Goal: Task Accomplishment & Management: Manage account settings

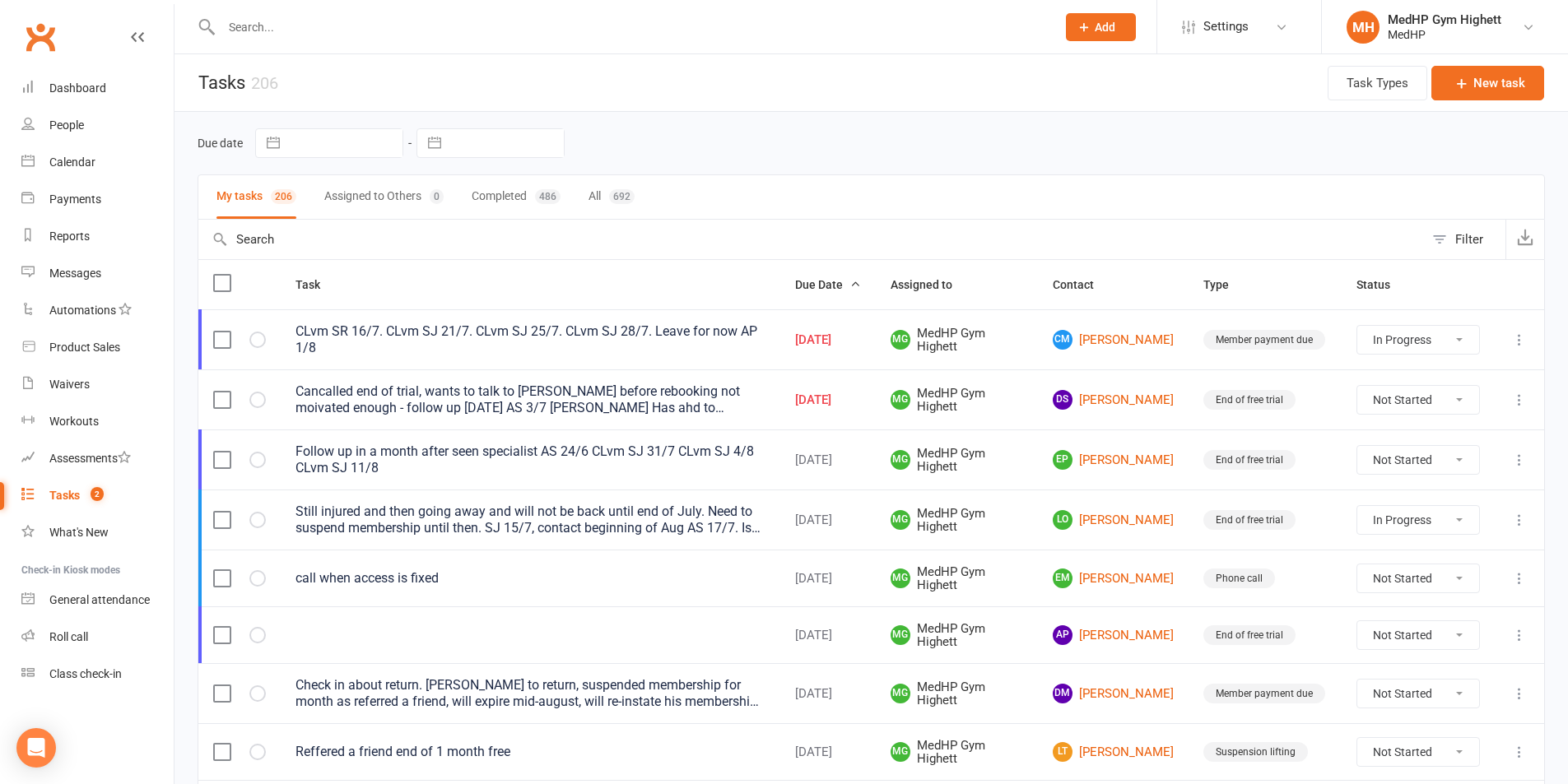
select select "started"
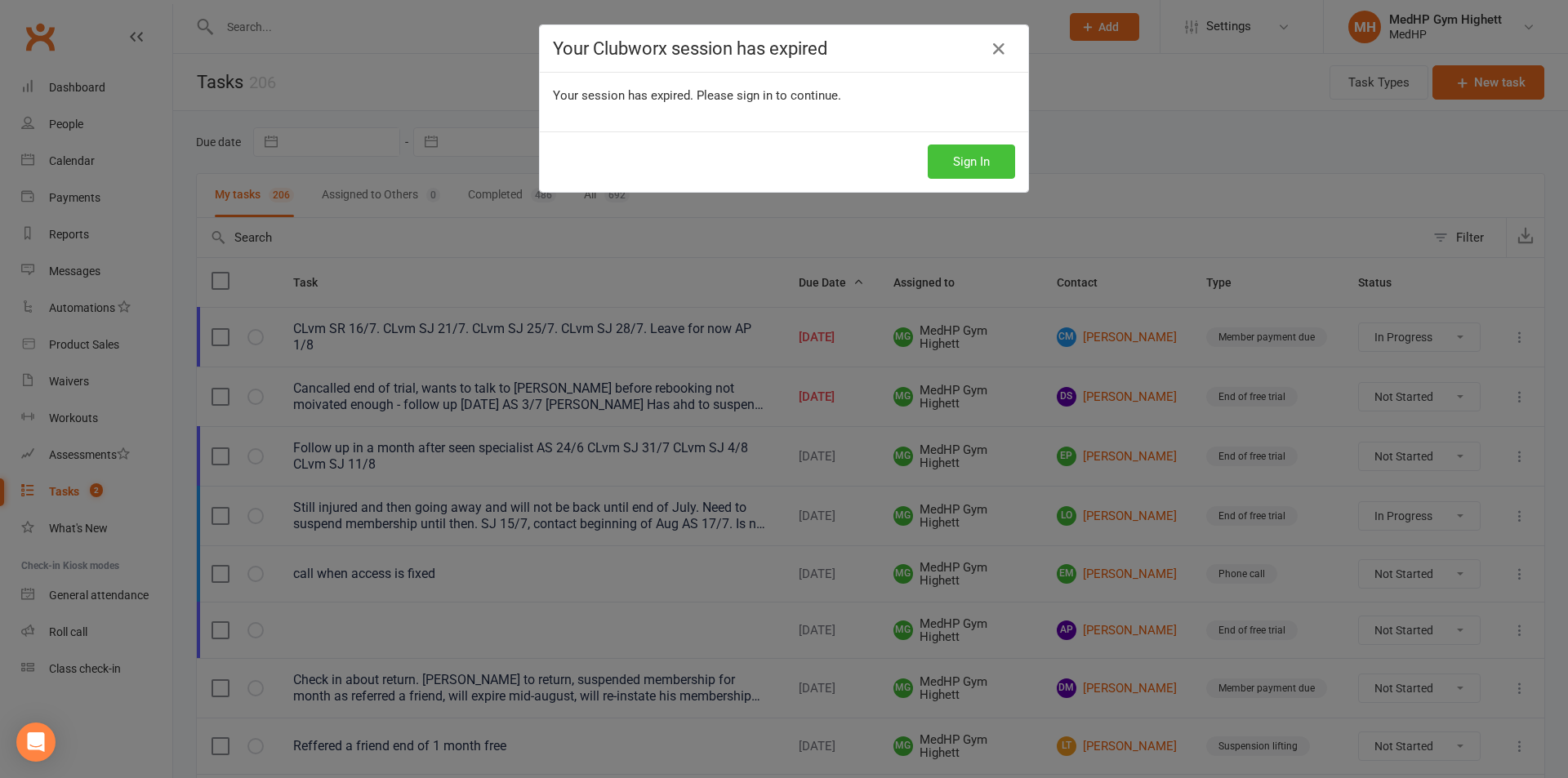
click at [968, 156] on button "Sign In" at bounding box center [971, 161] width 87 height 35
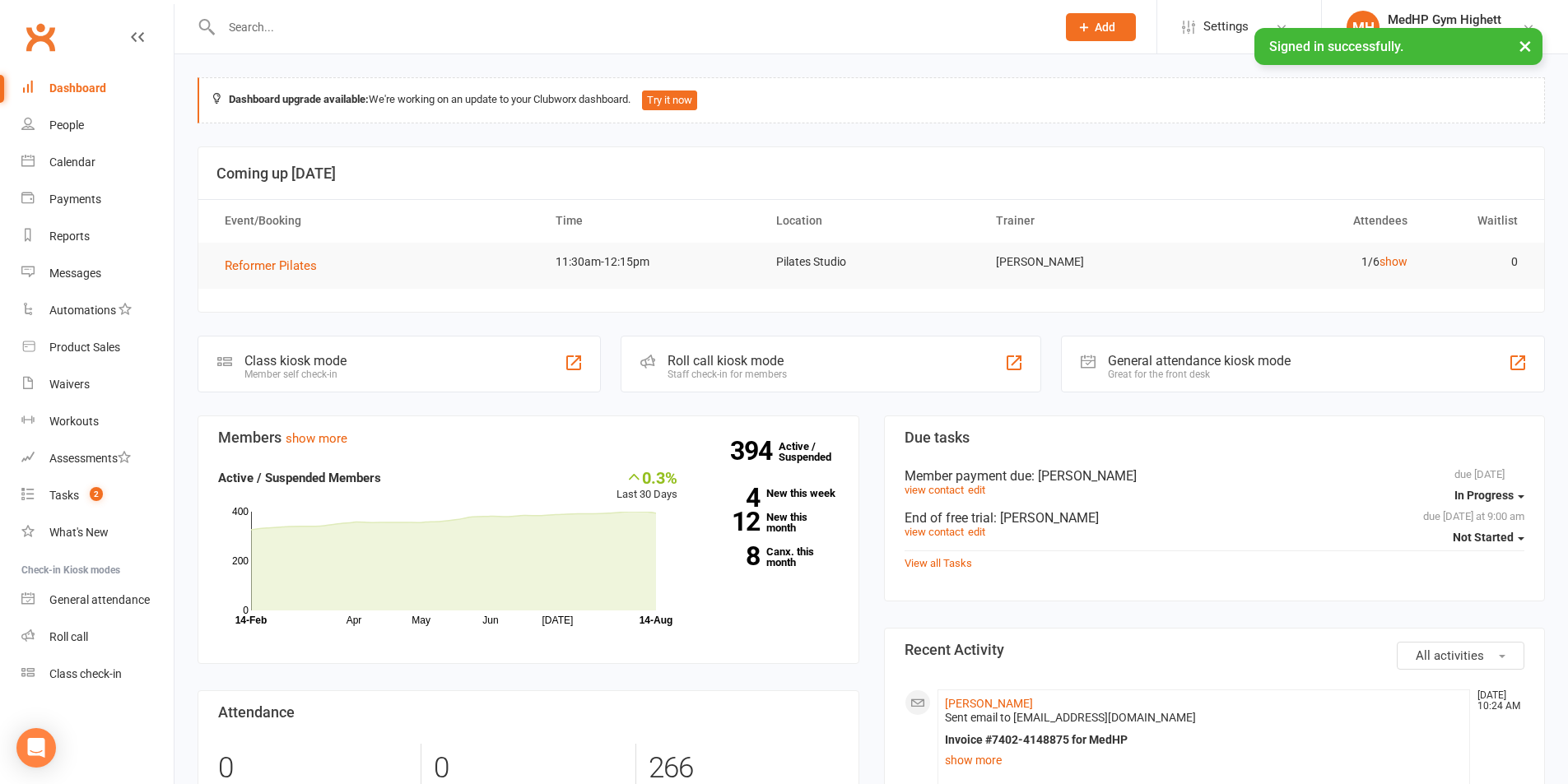
click at [298, 31] on input "text" at bounding box center [630, 27] width 828 height 23
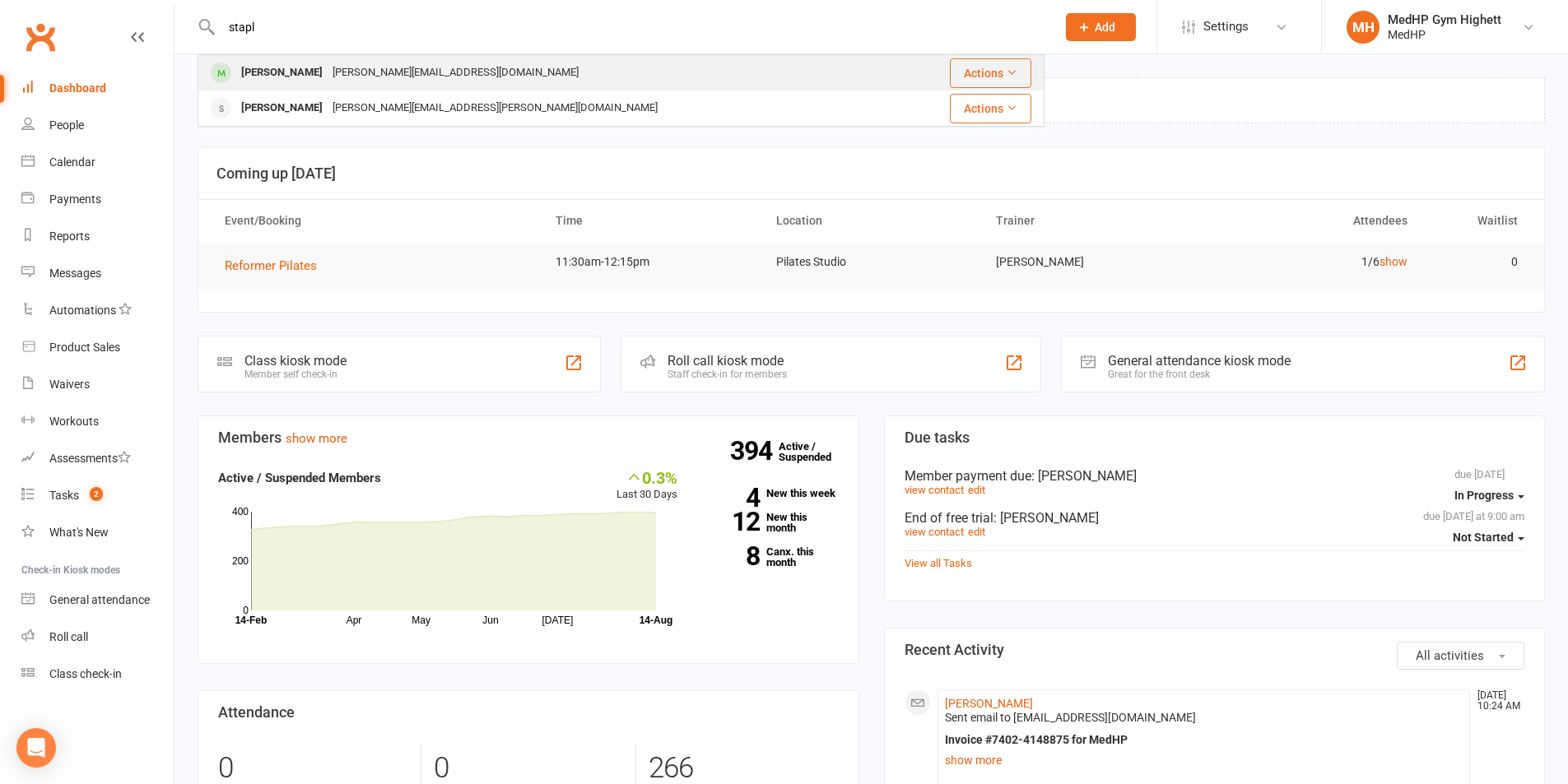
type input "stapl"
click at [306, 64] on div "[PERSON_NAME]" at bounding box center [282, 73] width 92 height 24
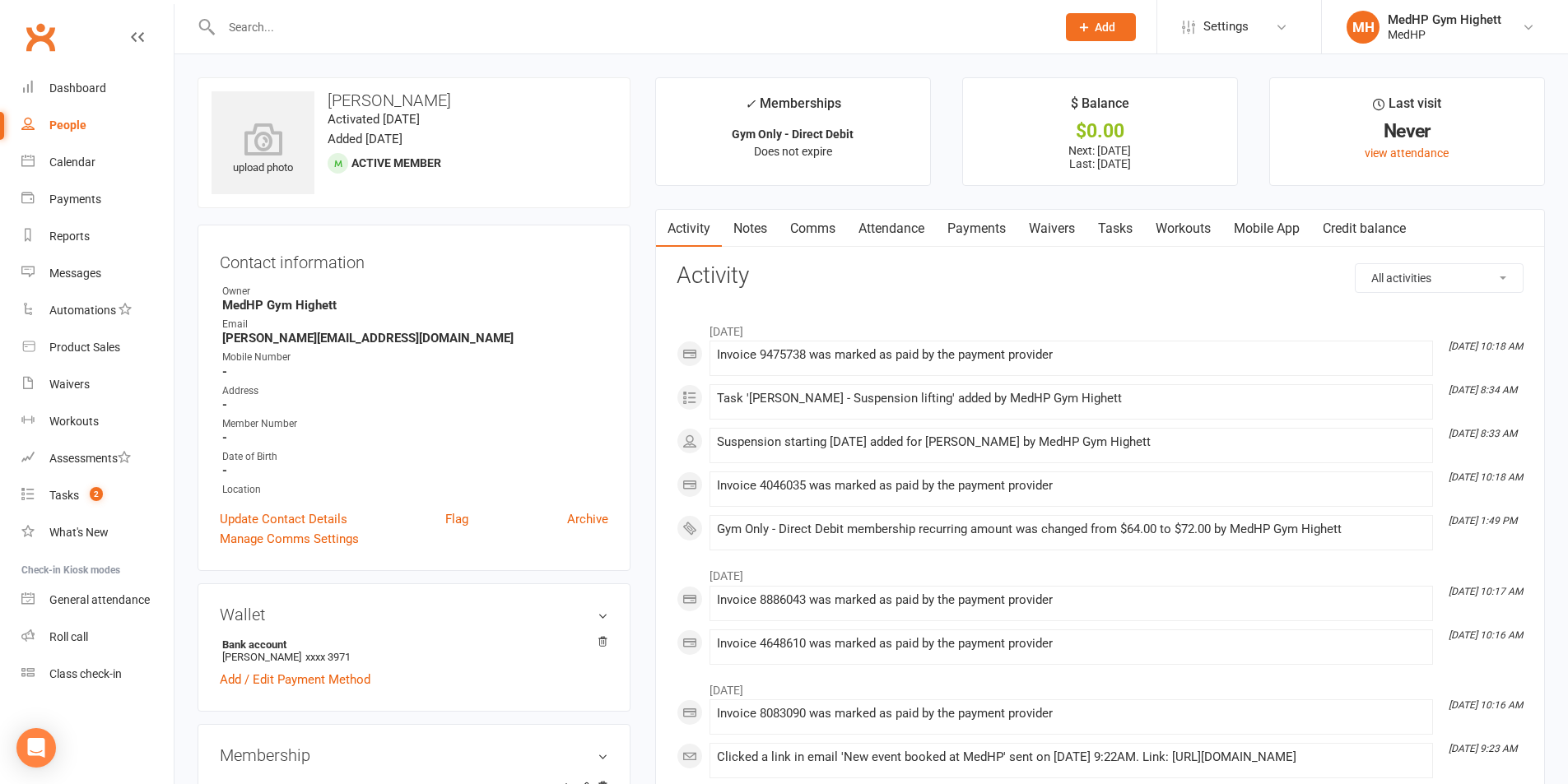
click at [1099, 233] on link "Tasks" at bounding box center [1115, 229] width 58 height 38
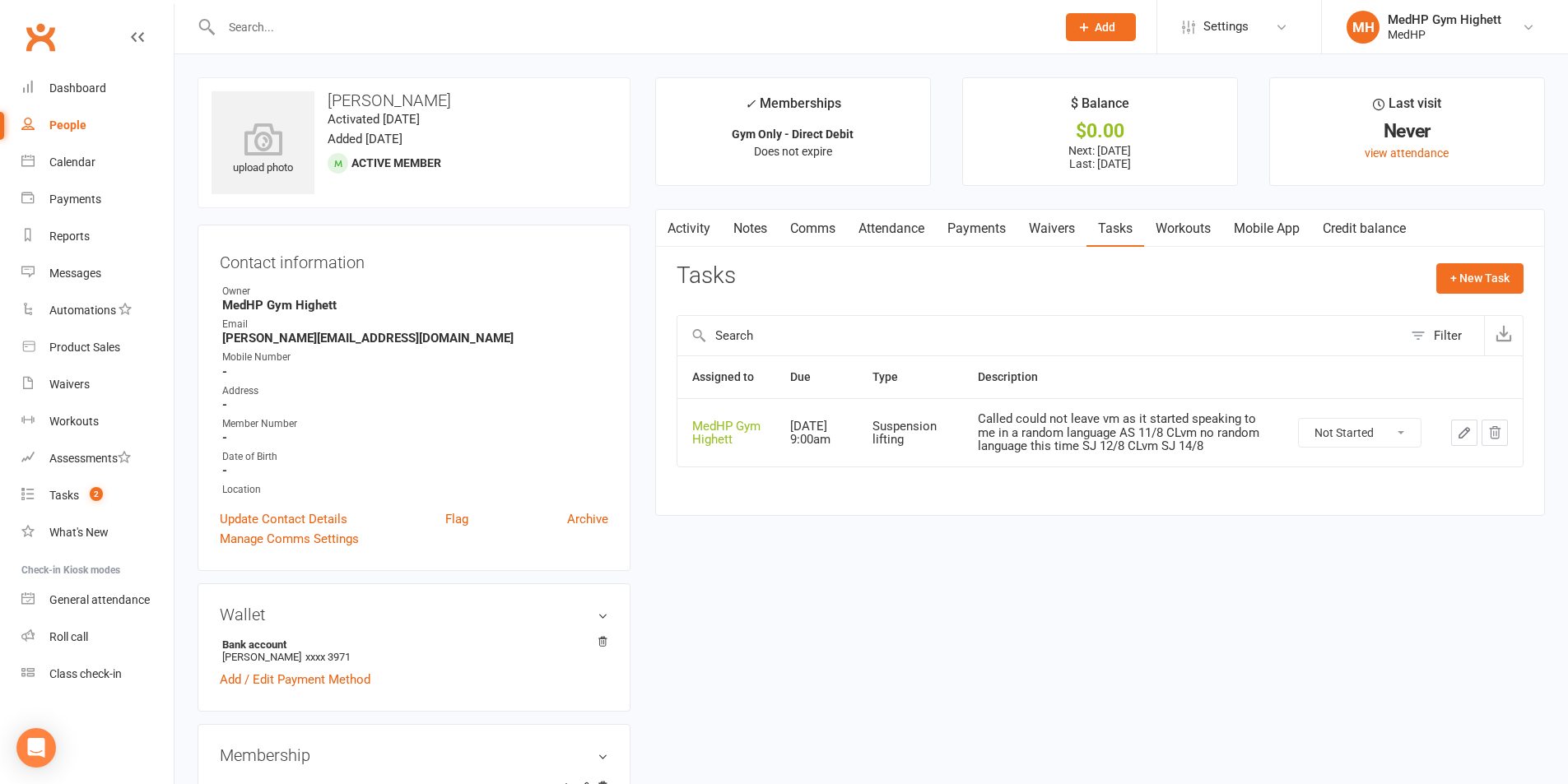
click at [1467, 440] on icon "button" at bounding box center [1464, 432] width 15 height 15
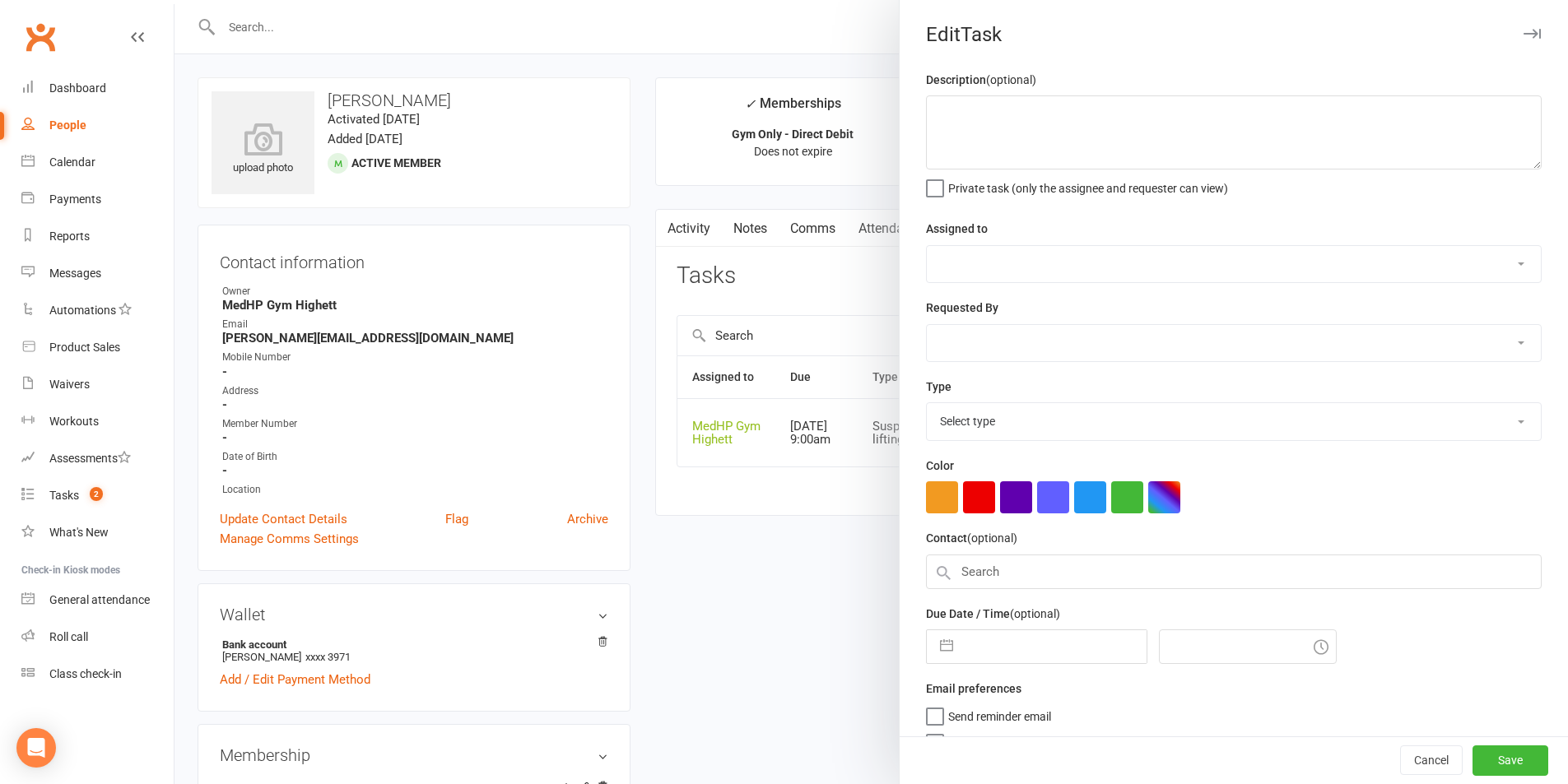
type textarea "Called could not leave vm as it started speaking to me in a random language AS …"
select select "46188"
type input "18 Aug 2025"
type input "9:00am"
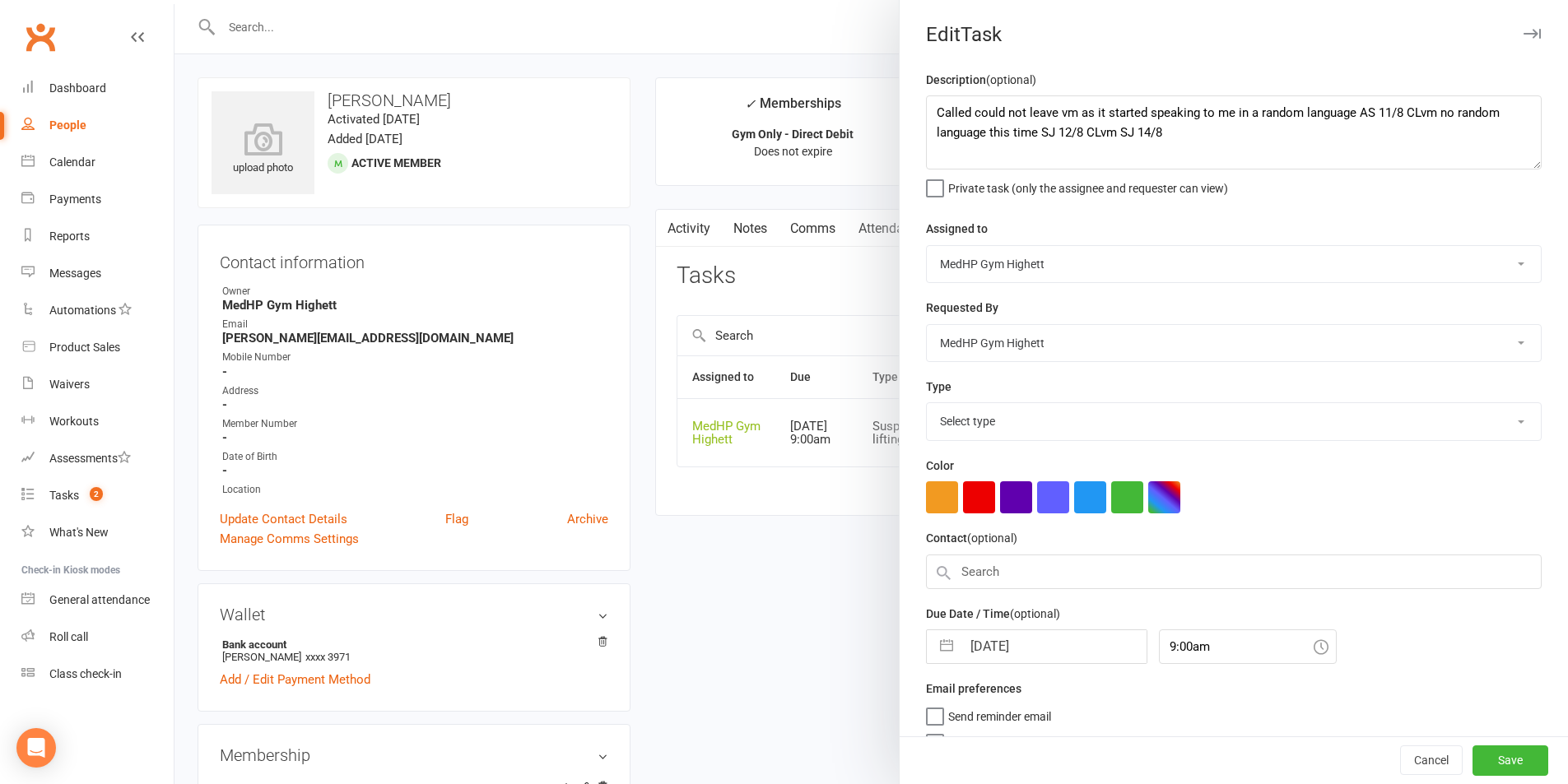
select select "25832"
click at [1238, 145] on textarea "Called could not leave vm as it started speaking to me in a random language AS …" at bounding box center [1233, 132] width 615 height 74
type textarea "Called could not leave vm as it started speaking to me in a random language AS …"
click at [1472, 758] on button "Save" at bounding box center [1510, 759] width 76 height 30
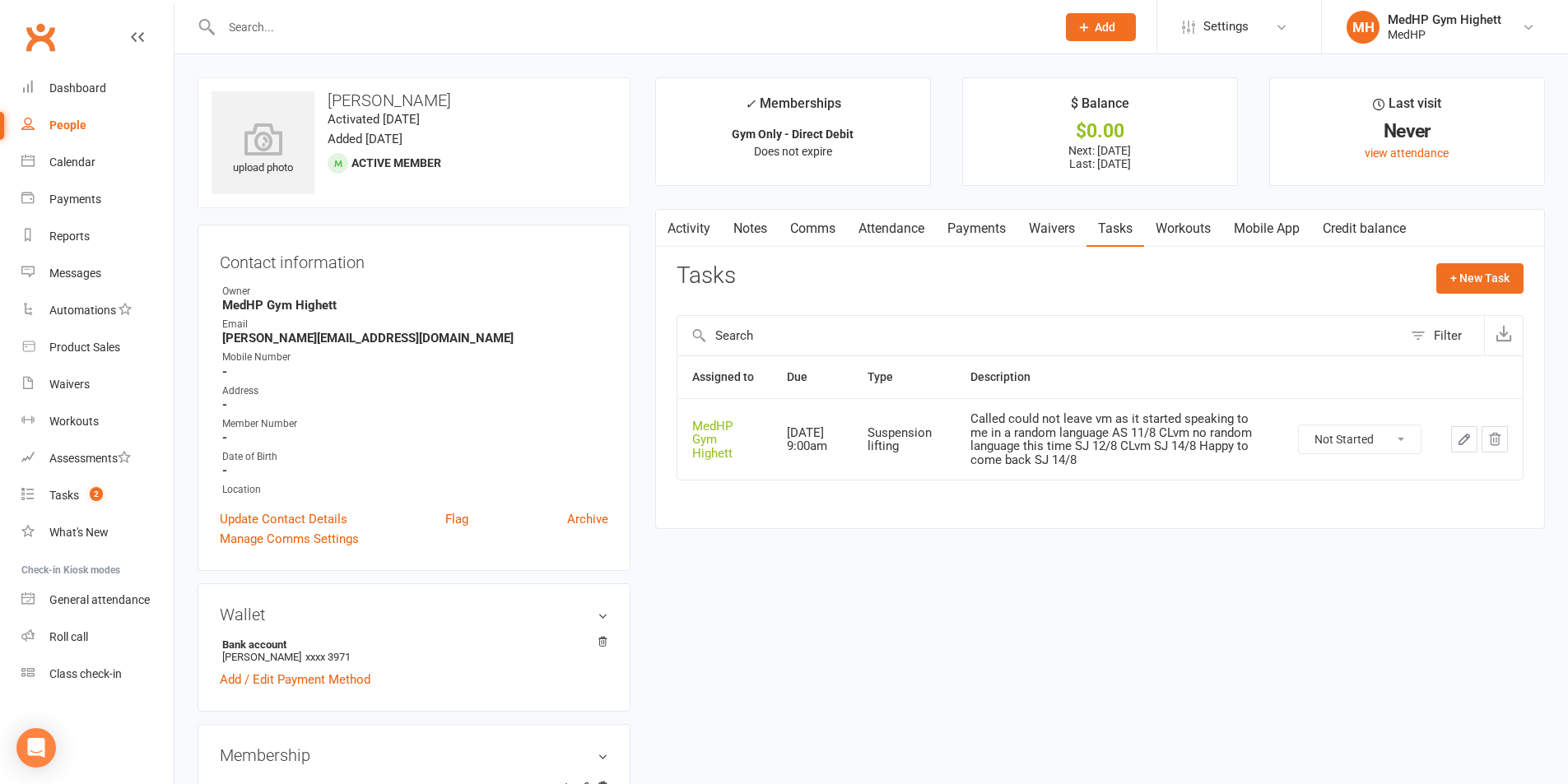
click at [1405, 442] on select "Not Started In Progress Waiting Complete" at bounding box center [1360, 439] width 121 height 28
click at [1299, 425] on select "Not Started In Progress Waiting Complete" at bounding box center [1360, 439] width 121 height 28
select select "unstarted"
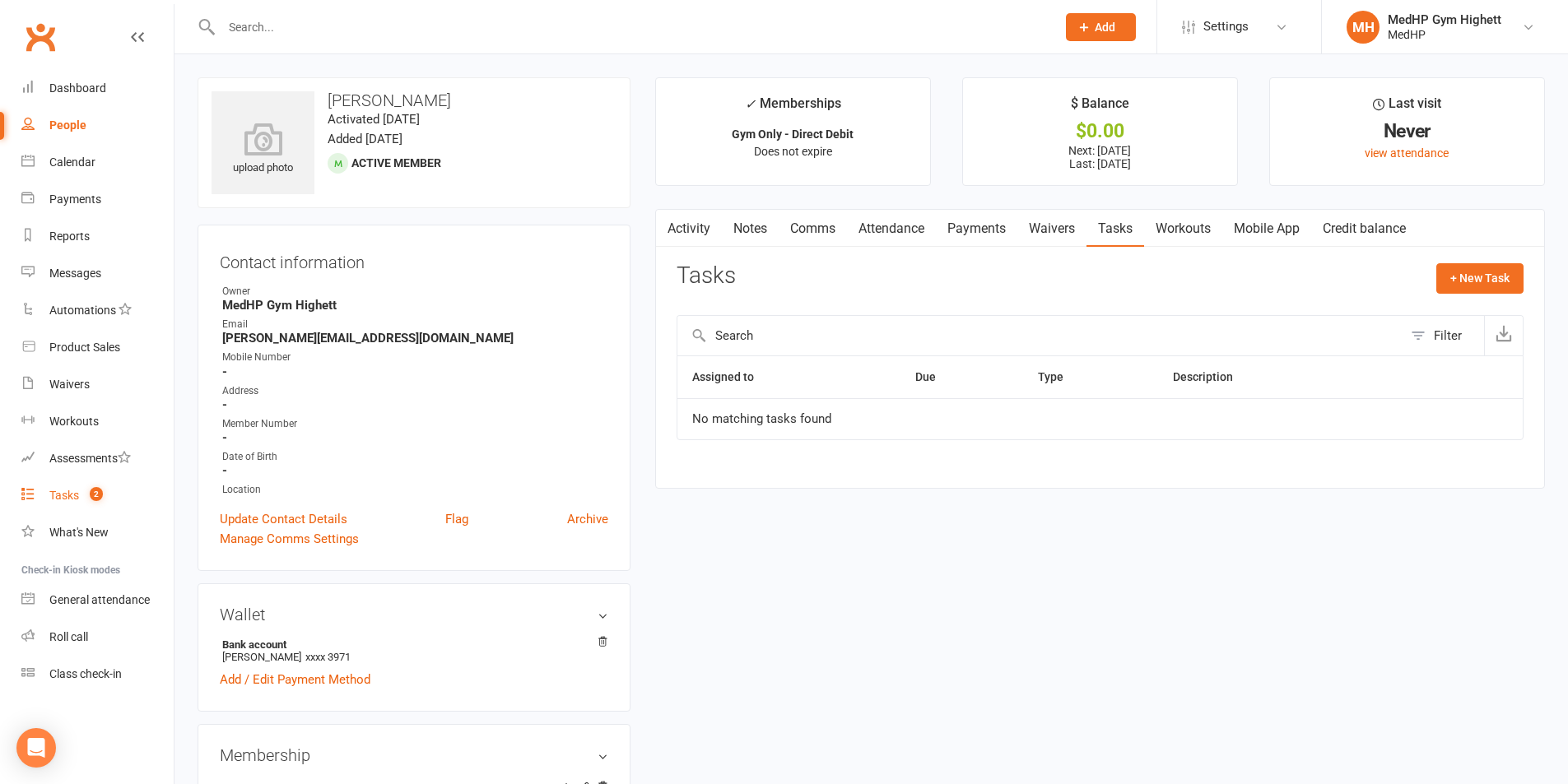
click at [126, 487] on link "Tasks 2" at bounding box center [97, 495] width 152 height 37
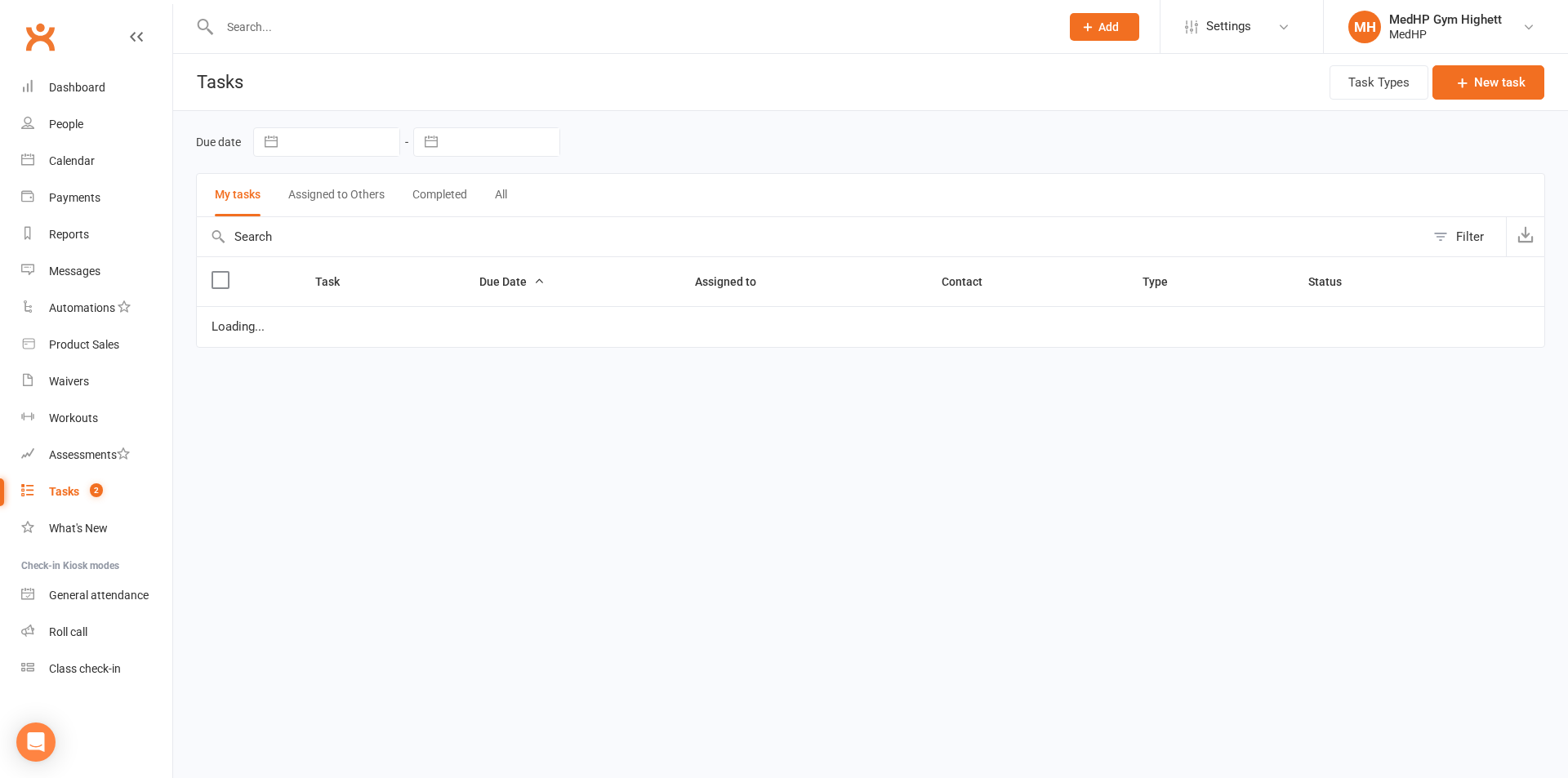
select select "started"
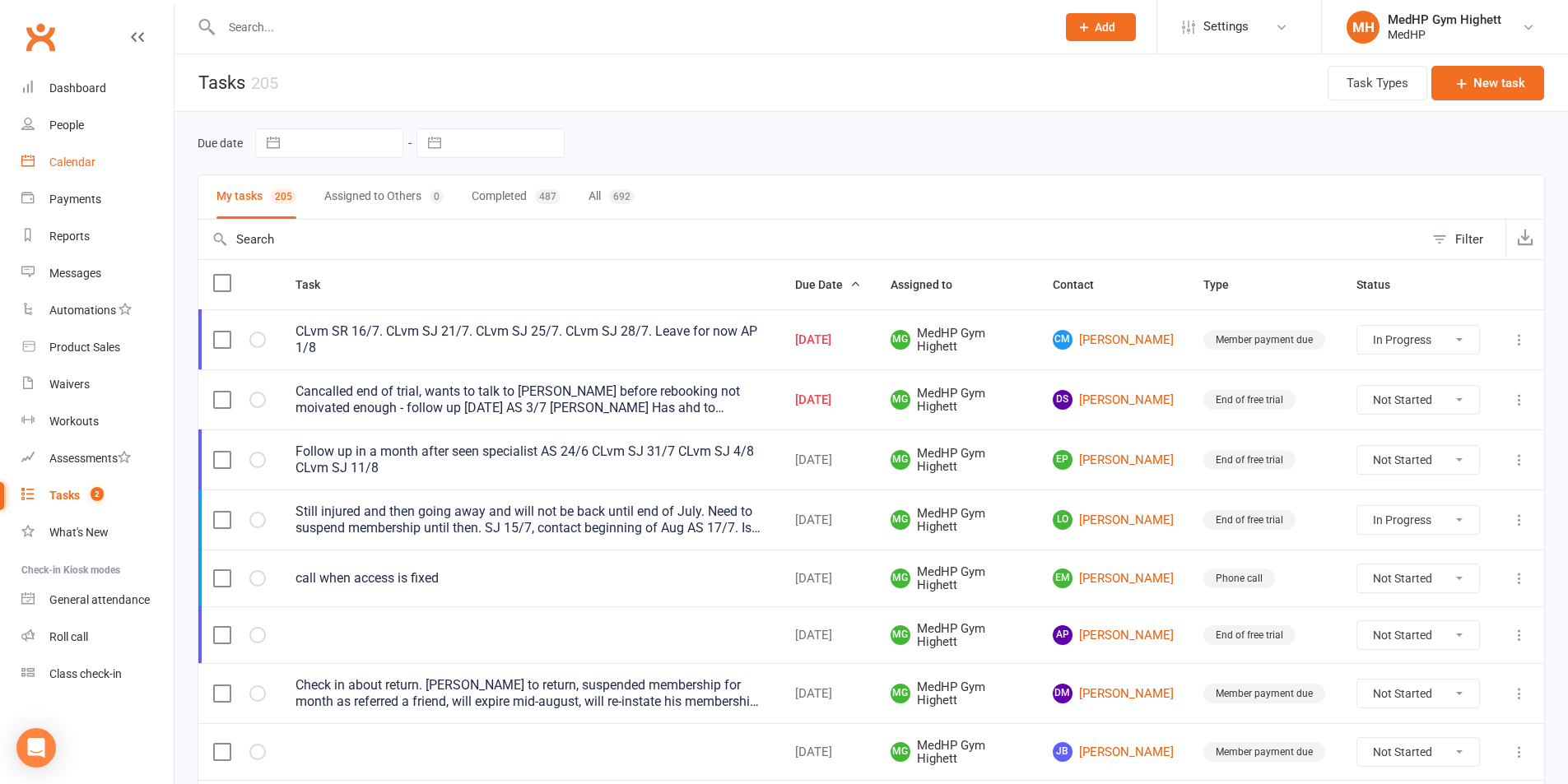
click at [103, 178] on link "Calendar" at bounding box center [97, 162] width 152 height 37
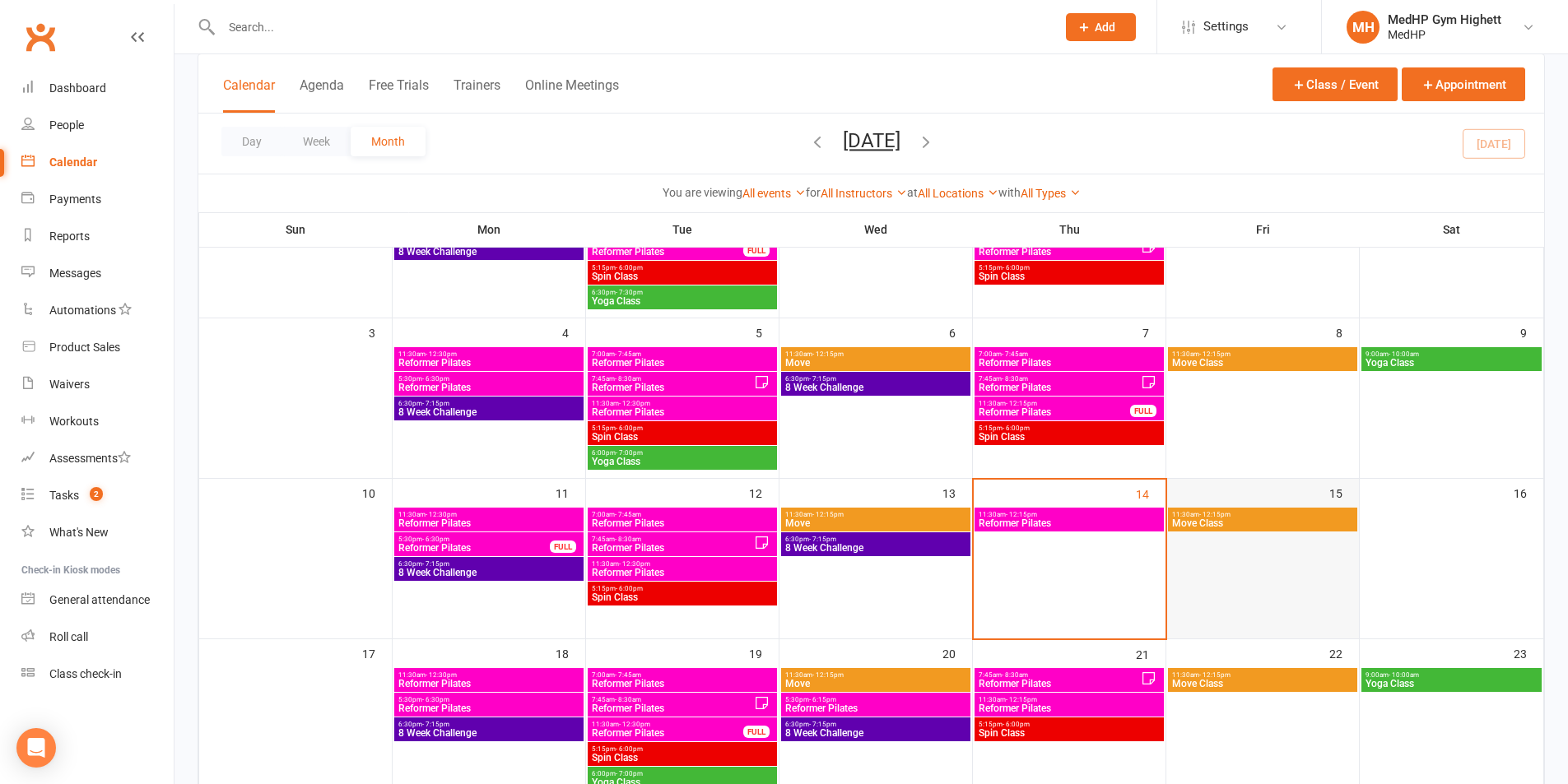
scroll to position [247, 0]
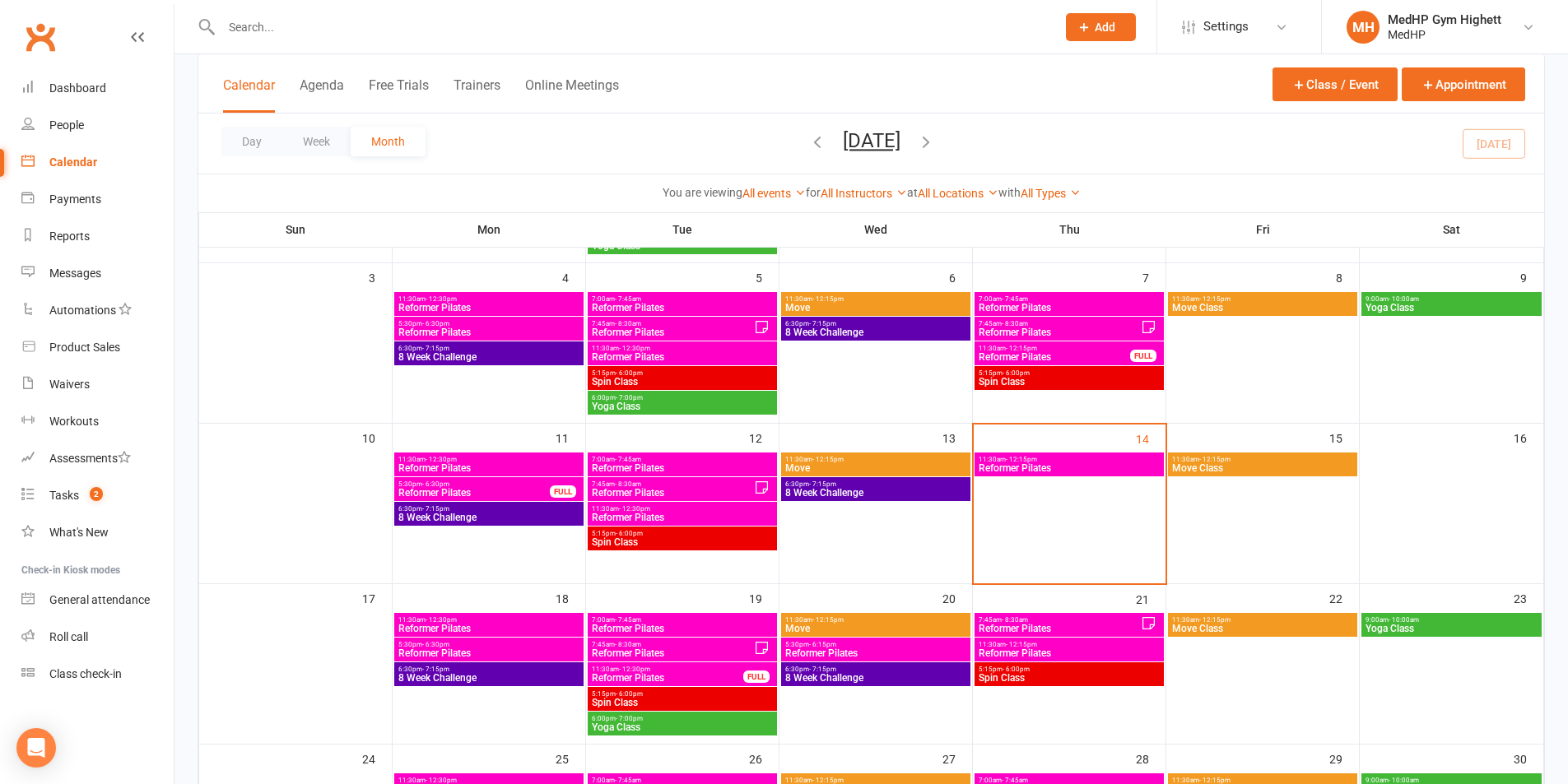
click at [1070, 464] on span "Reformer Pilates" at bounding box center [1069, 469] width 183 height 10
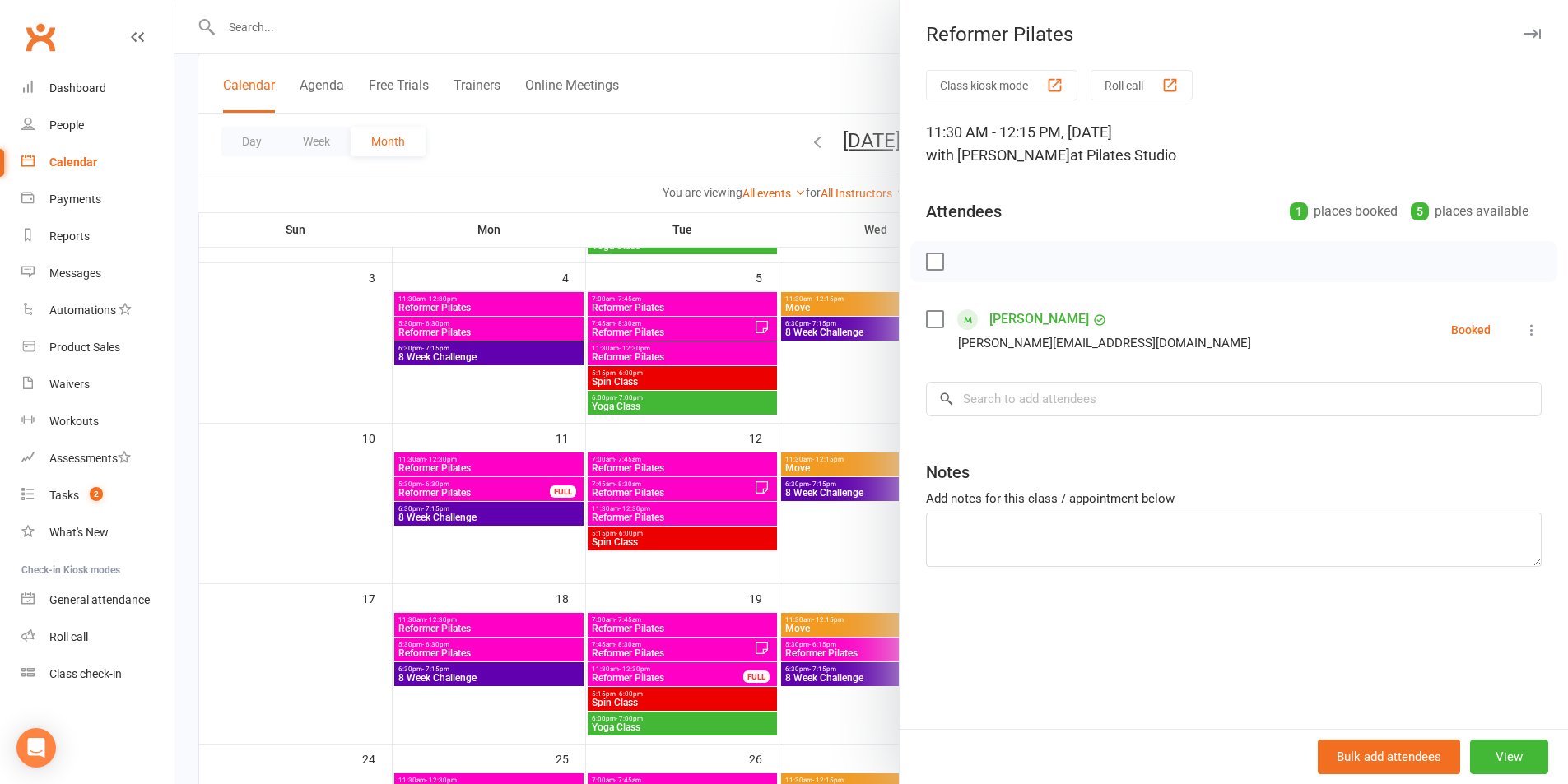
click at [766, 81] on div at bounding box center [871, 392] width 1394 height 784
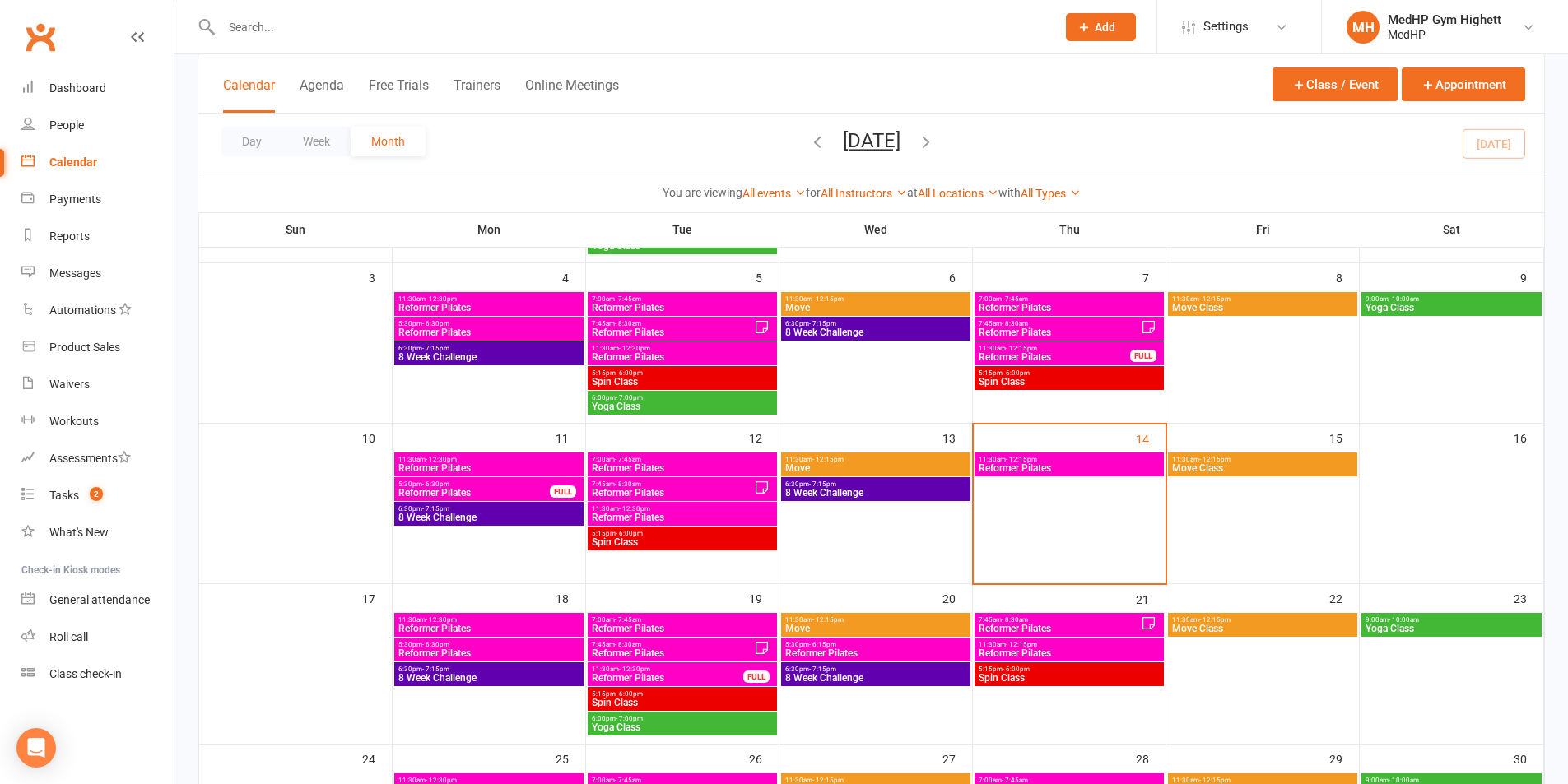
click at [1128, 464] on span "Reformer Pilates" at bounding box center [1069, 469] width 183 height 10
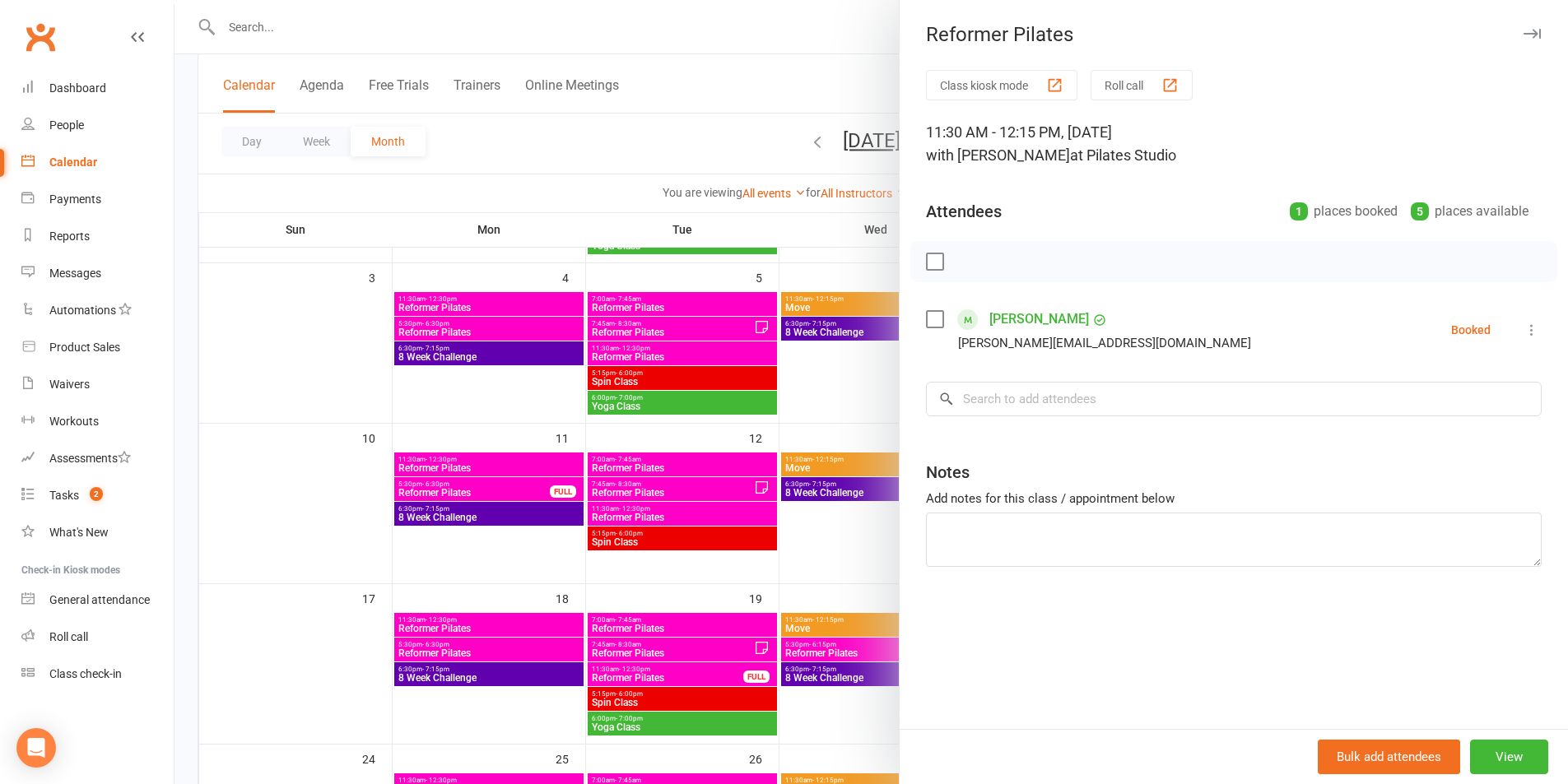
click at [819, 76] on div at bounding box center [871, 392] width 1394 height 784
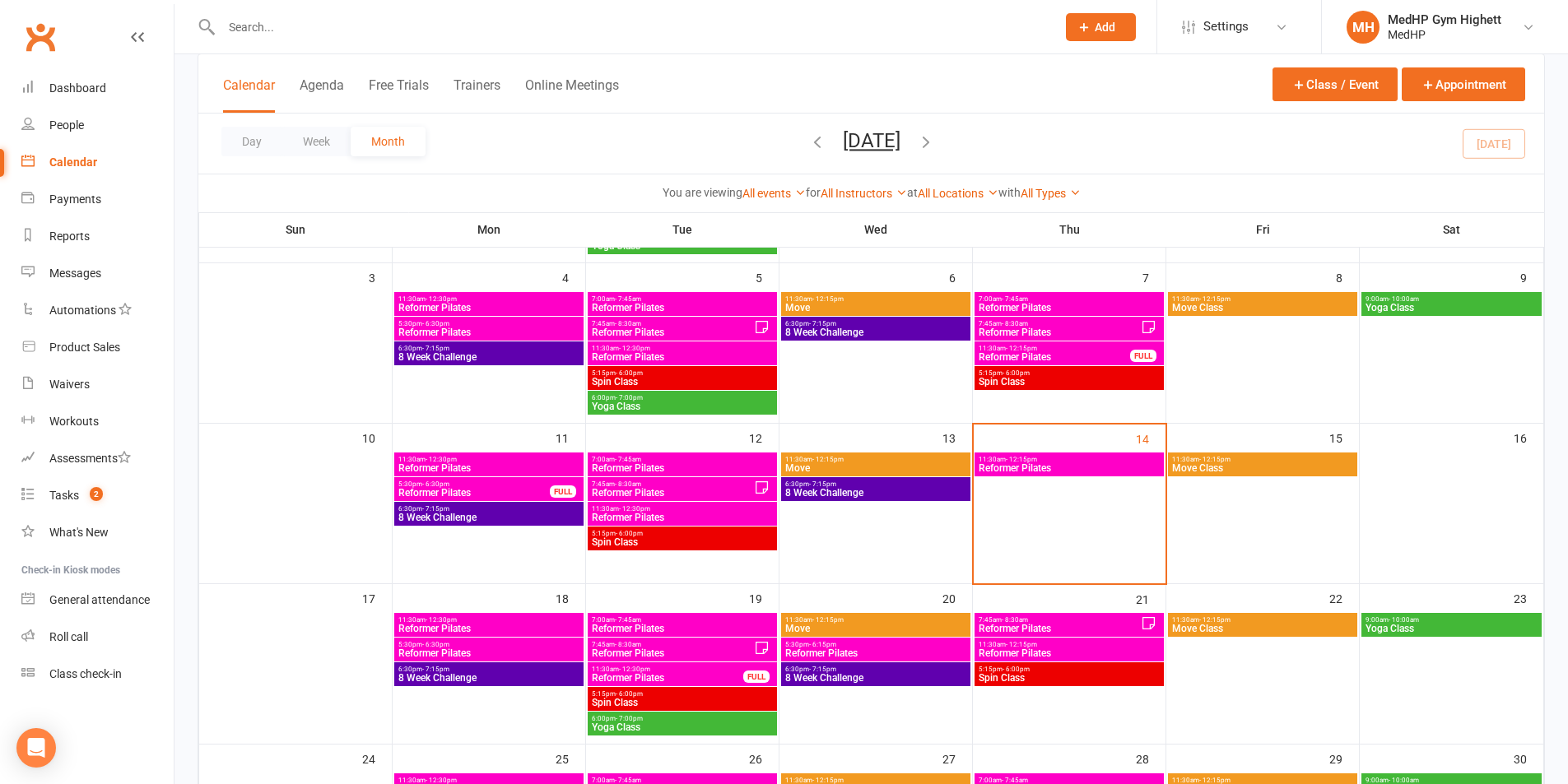
click at [1082, 468] on span "Reformer Pilates" at bounding box center [1069, 469] width 183 height 10
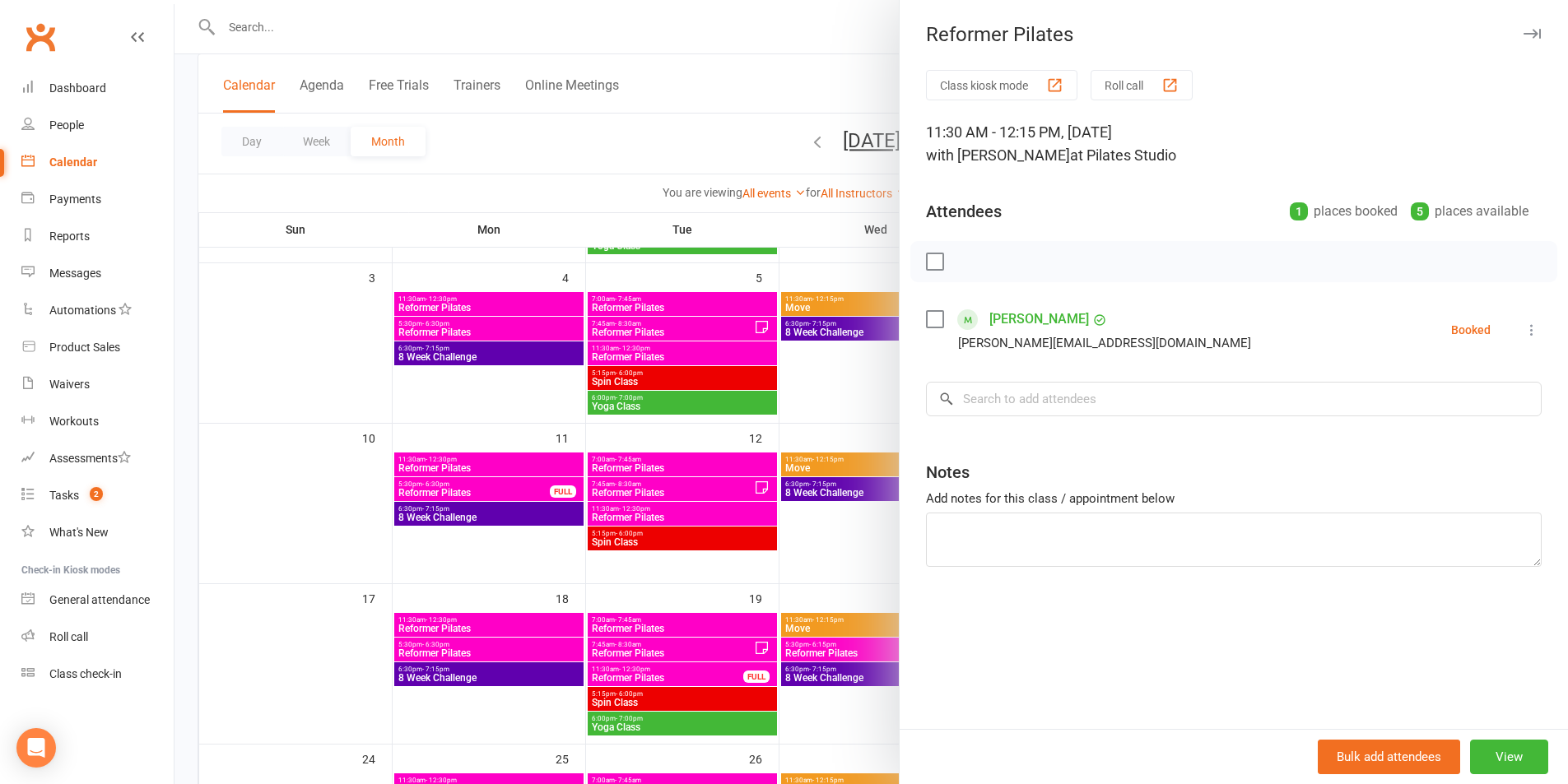
click at [1524, 321] on icon at bounding box center [1532, 329] width 17 height 17
click at [1486, 407] on link "Remove" at bounding box center [1453, 394] width 177 height 33
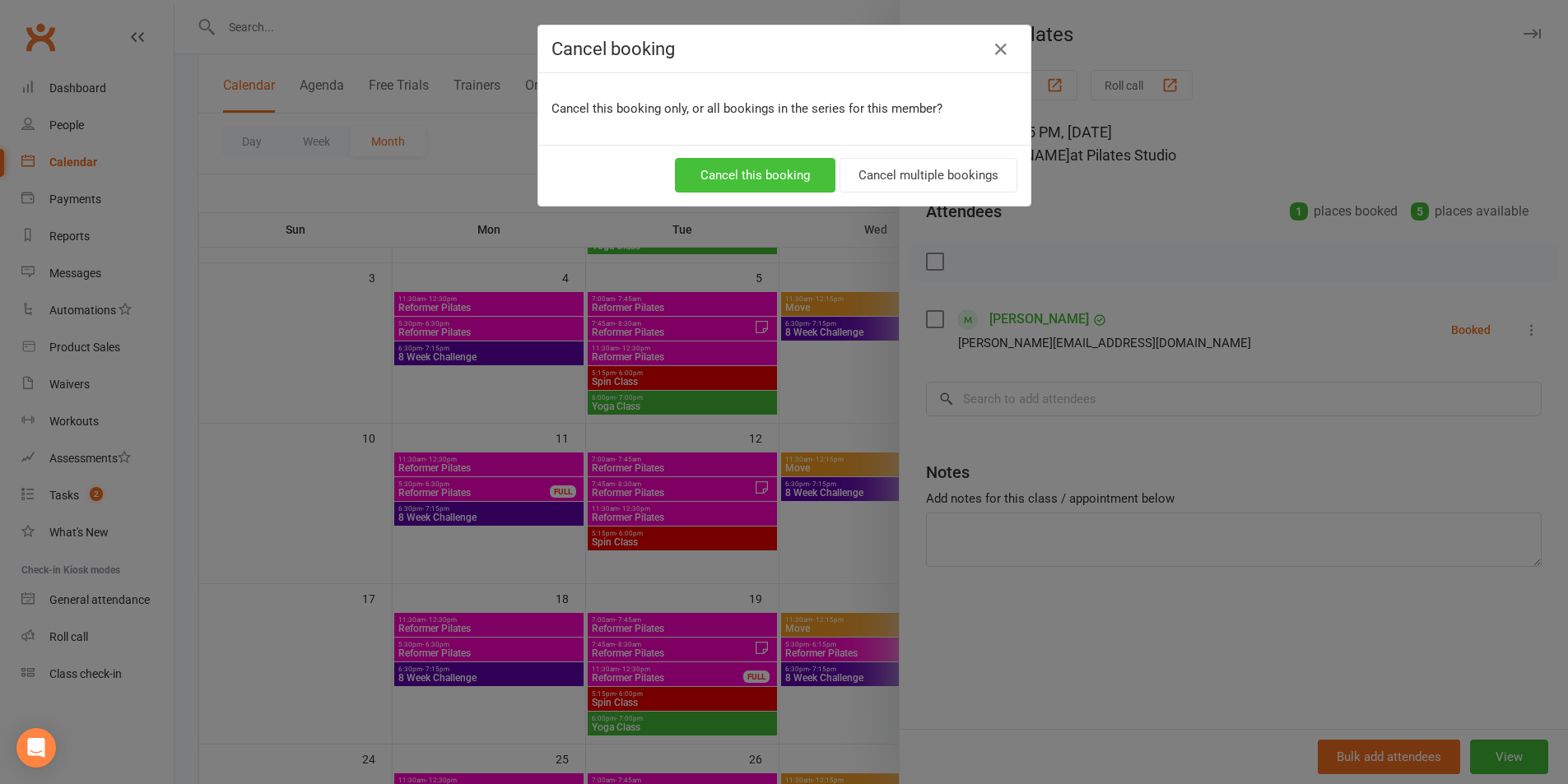
click at [759, 175] on button "Cancel this booking" at bounding box center [755, 175] width 160 height 35
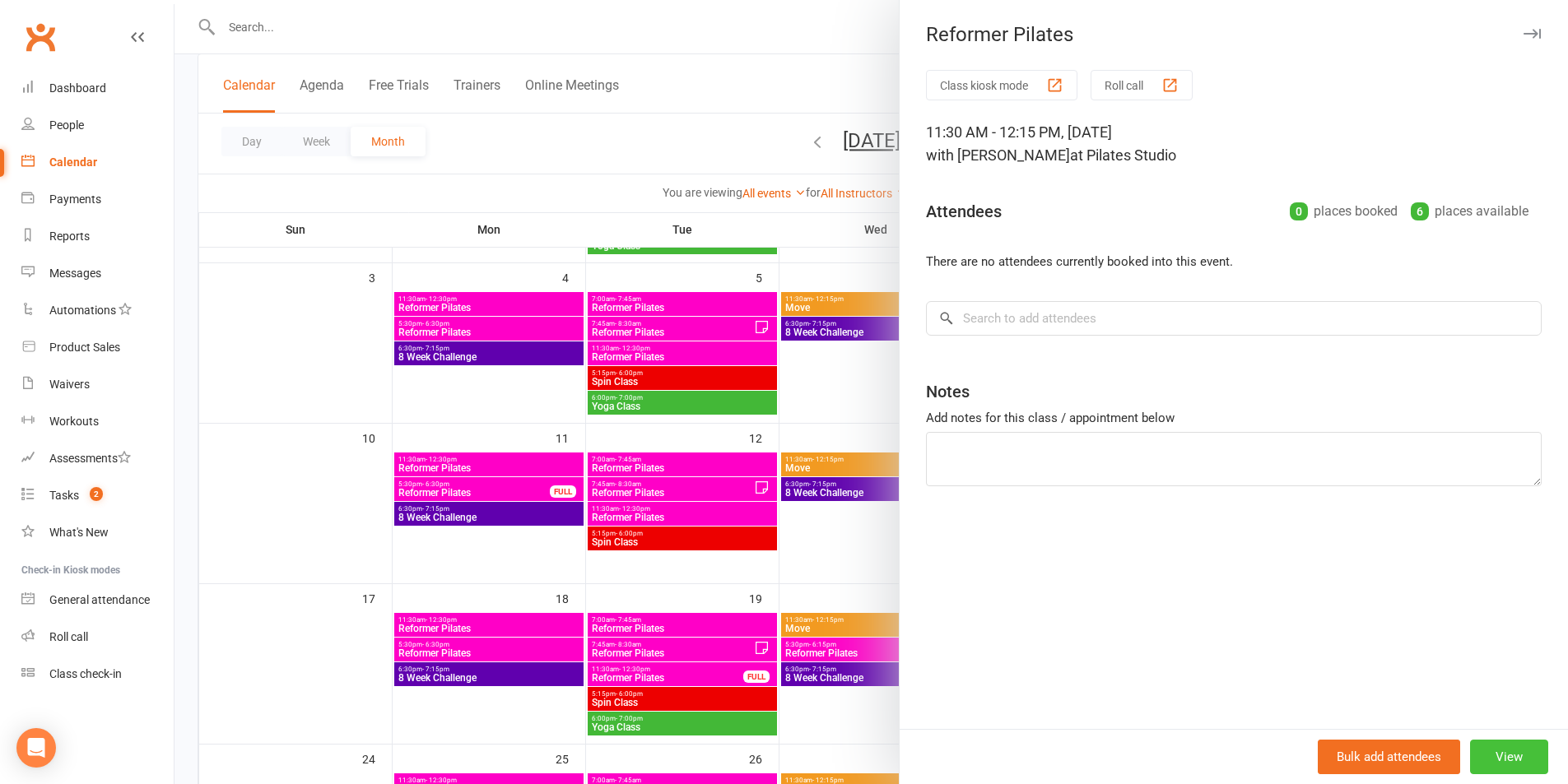
click at [1512, 748] on button "View" at bounding box center [1509, 756] width 79 height 35
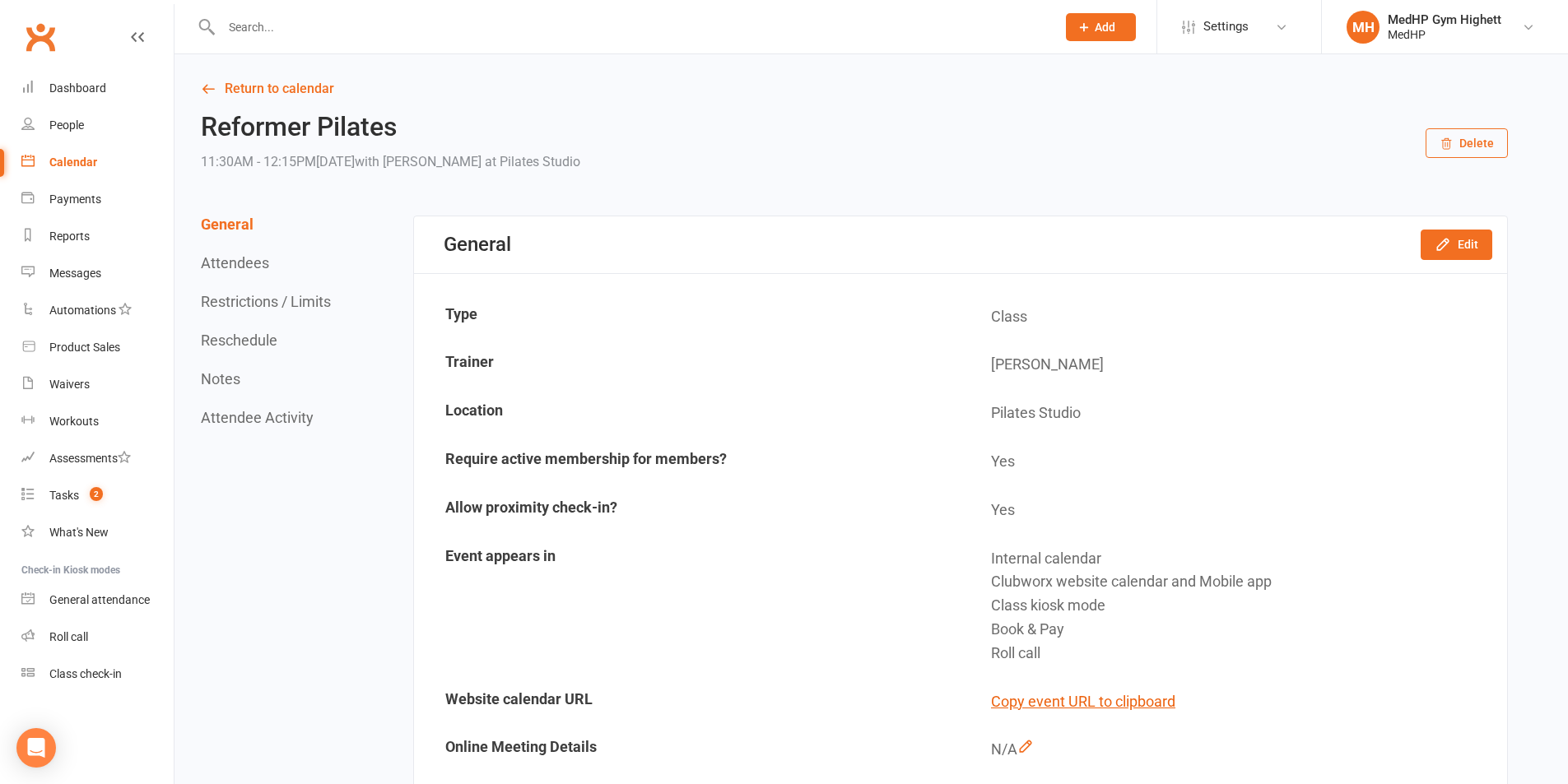
click at [1466, 146] on button "Delete" at bounding box center [1466, 143] width 83 height 30
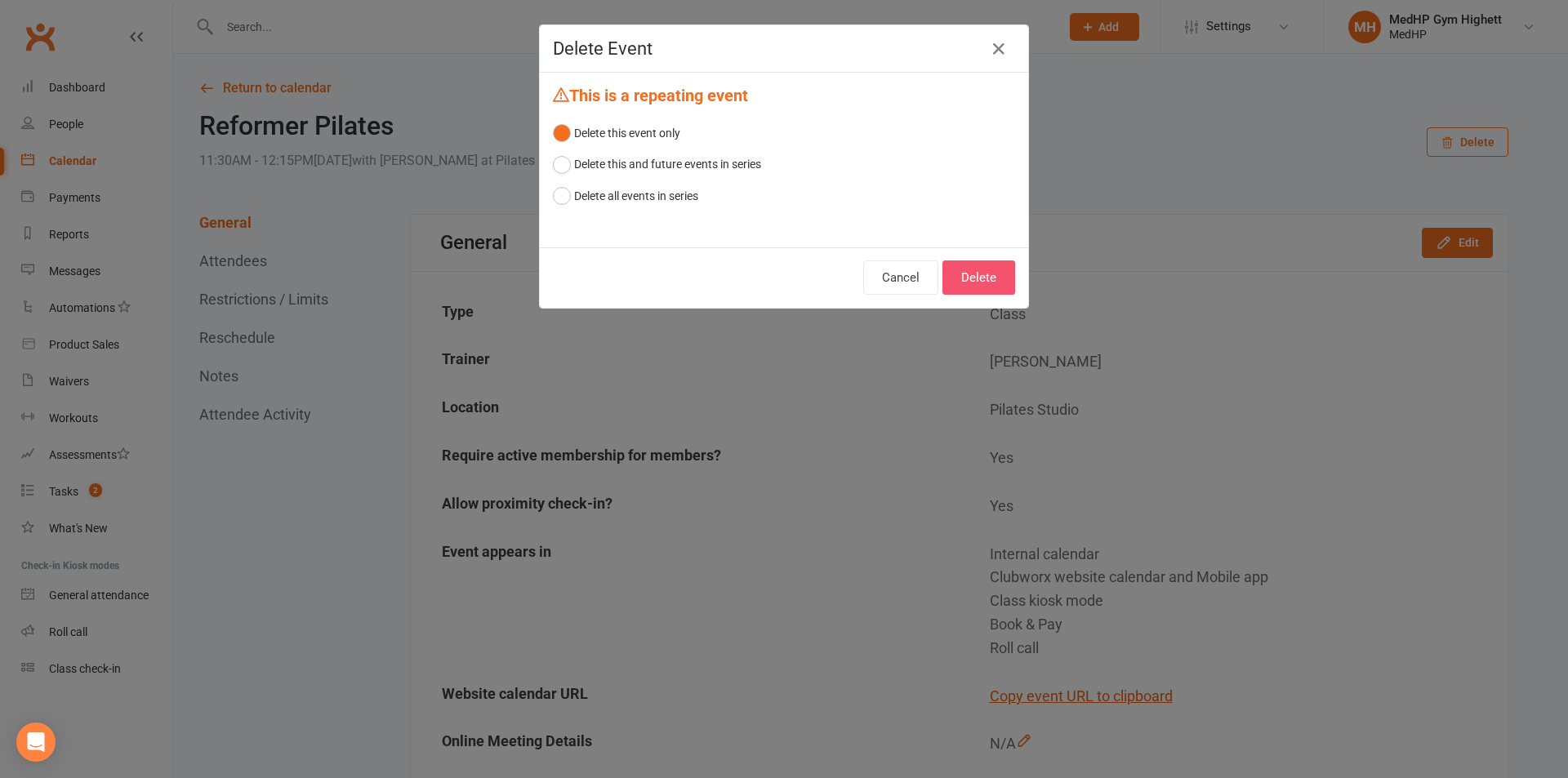
click at [951, 272] on button "Delete" at bounding box center [979, 277] width 73 height 35
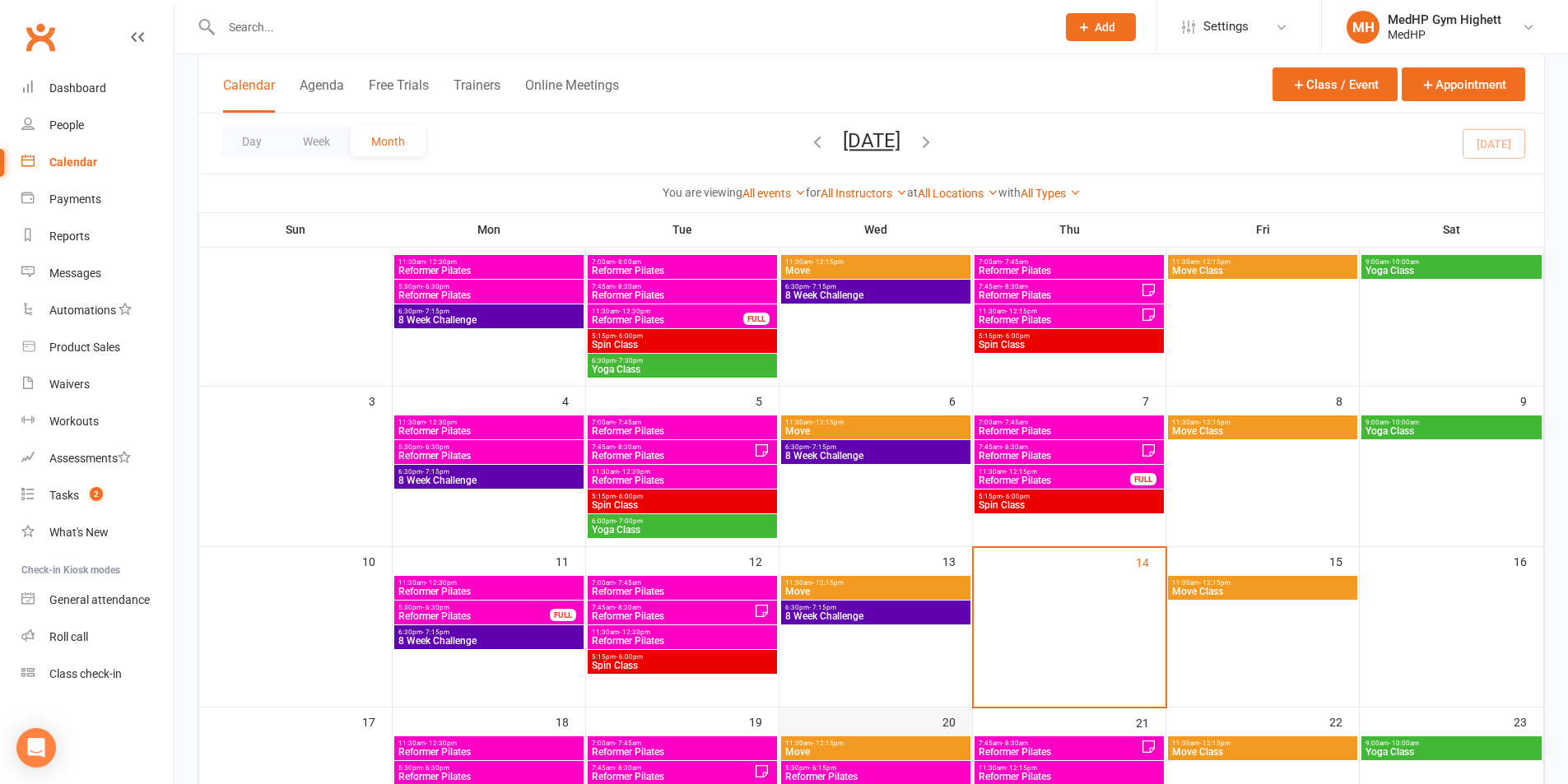
scroll to position [329, 0]
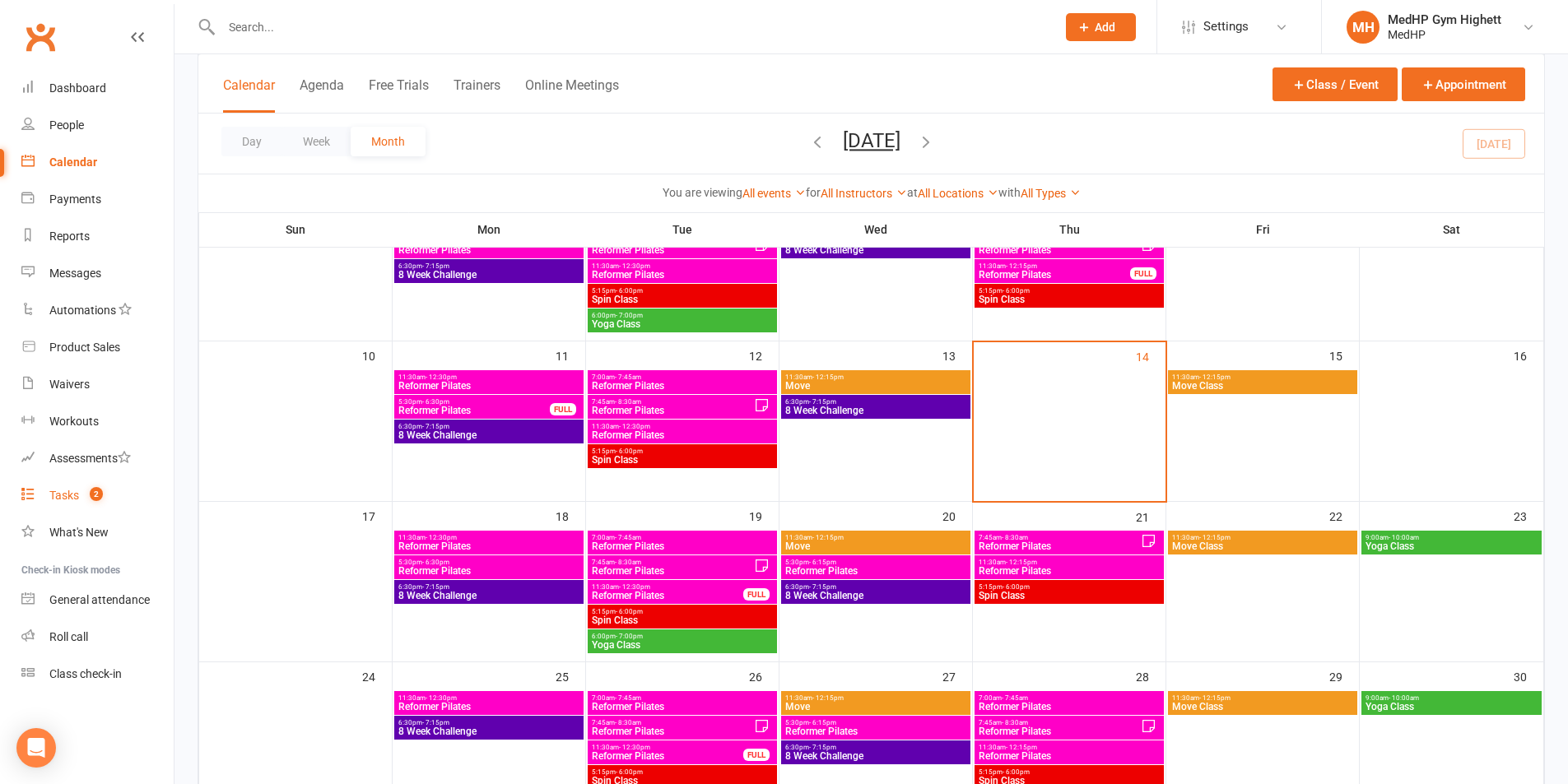
click at [98, 480] on link "Tasks 2" at bounding box center [97, 495] width 152 height 37
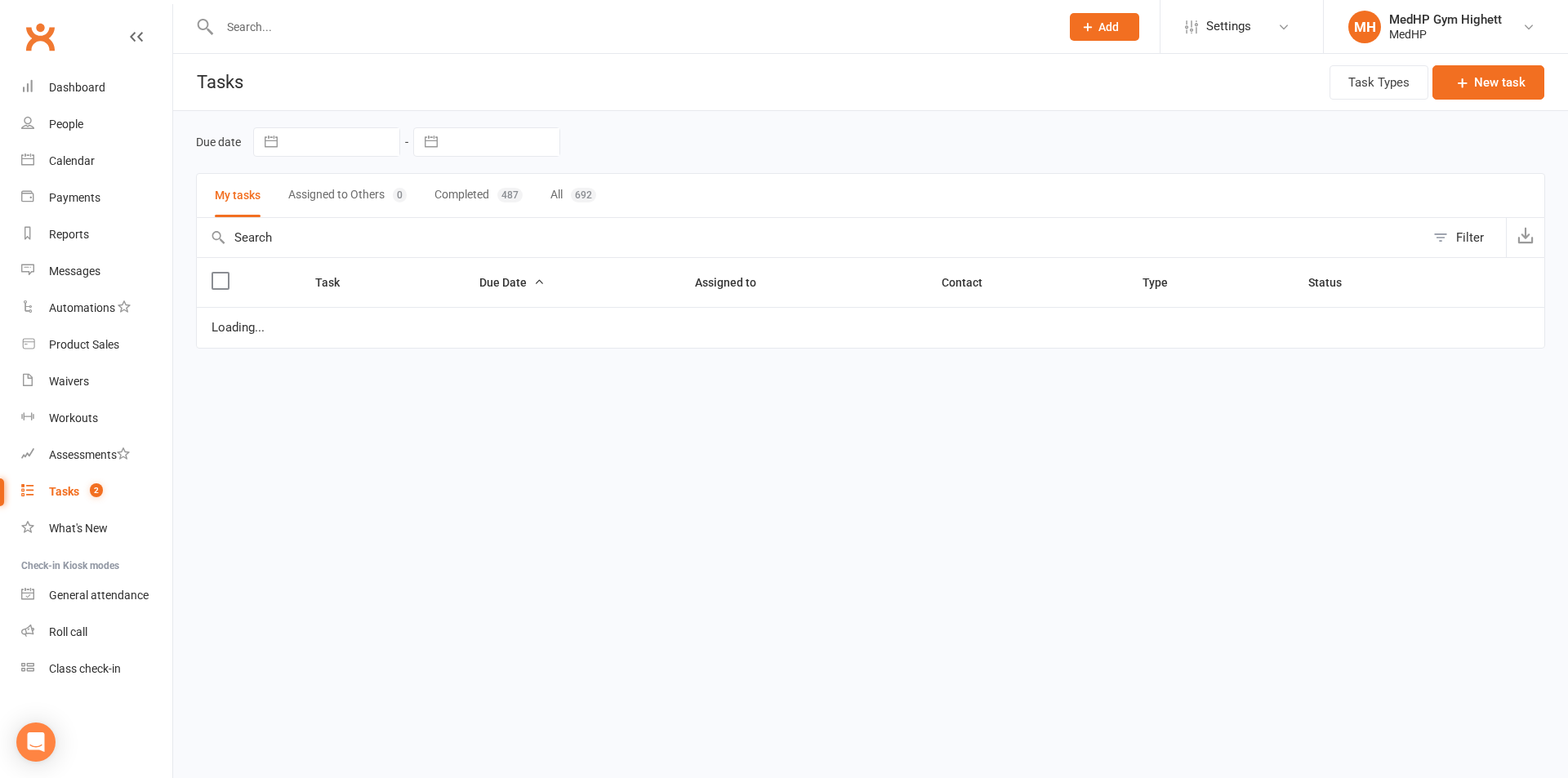
select select "started"
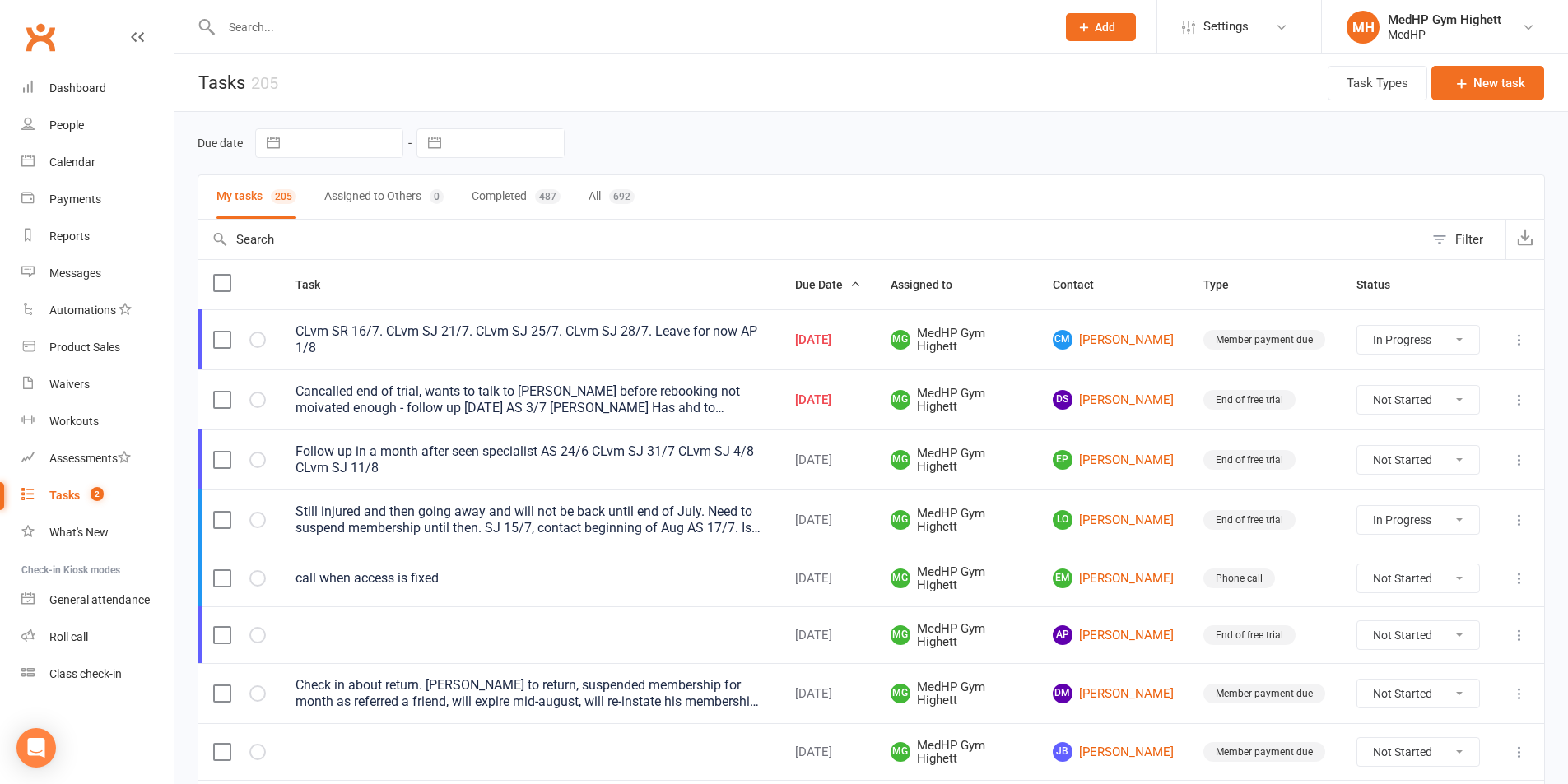
click at [344, 35] on input "text" at bounding box center [630, 27] width 828 height 23
type input "t"
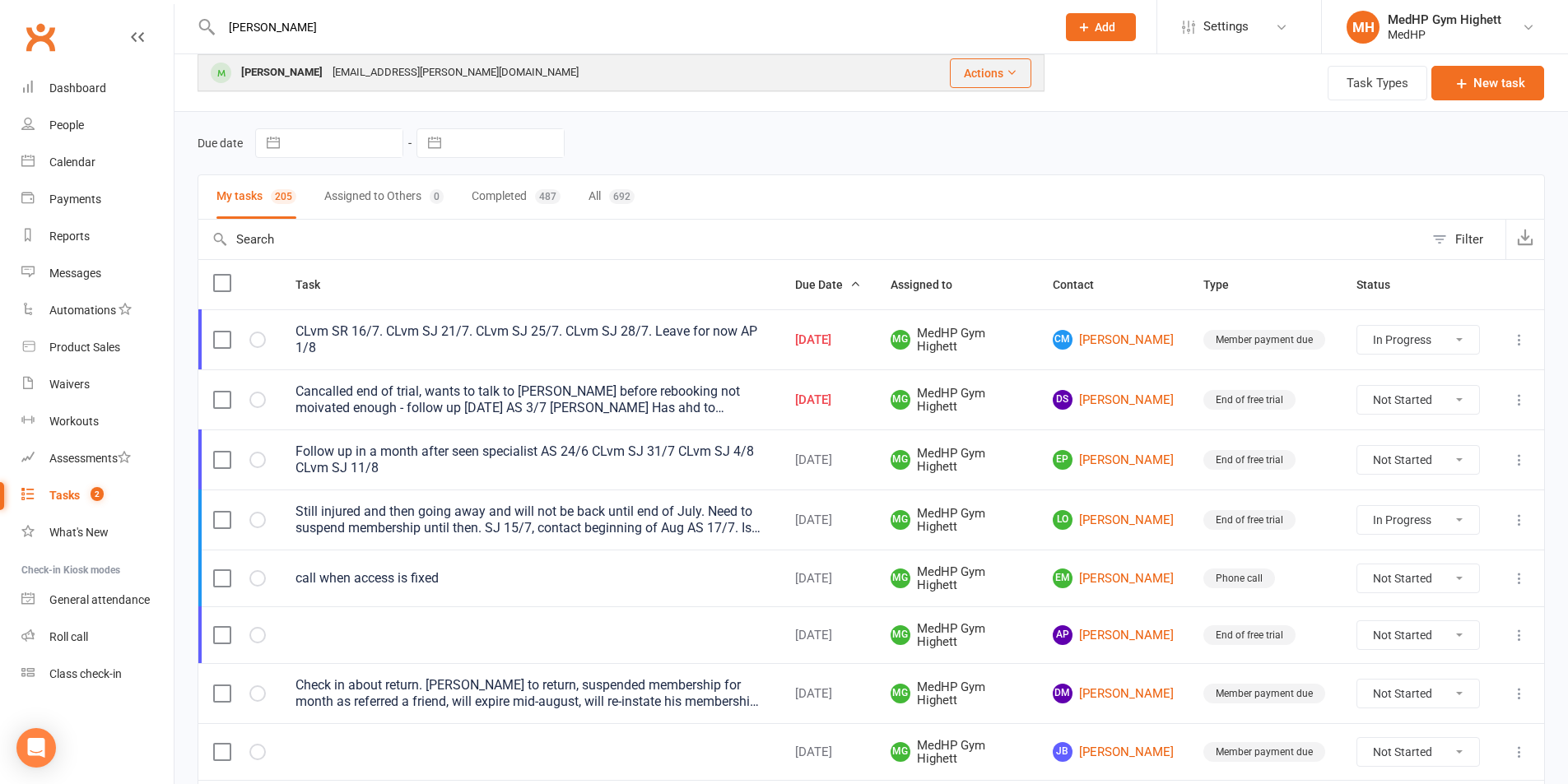
type input "spatz"
click at [432, 74] on div "mark.spatz@bigpond.com" at bounding box center [455, 73] width 256 height 24
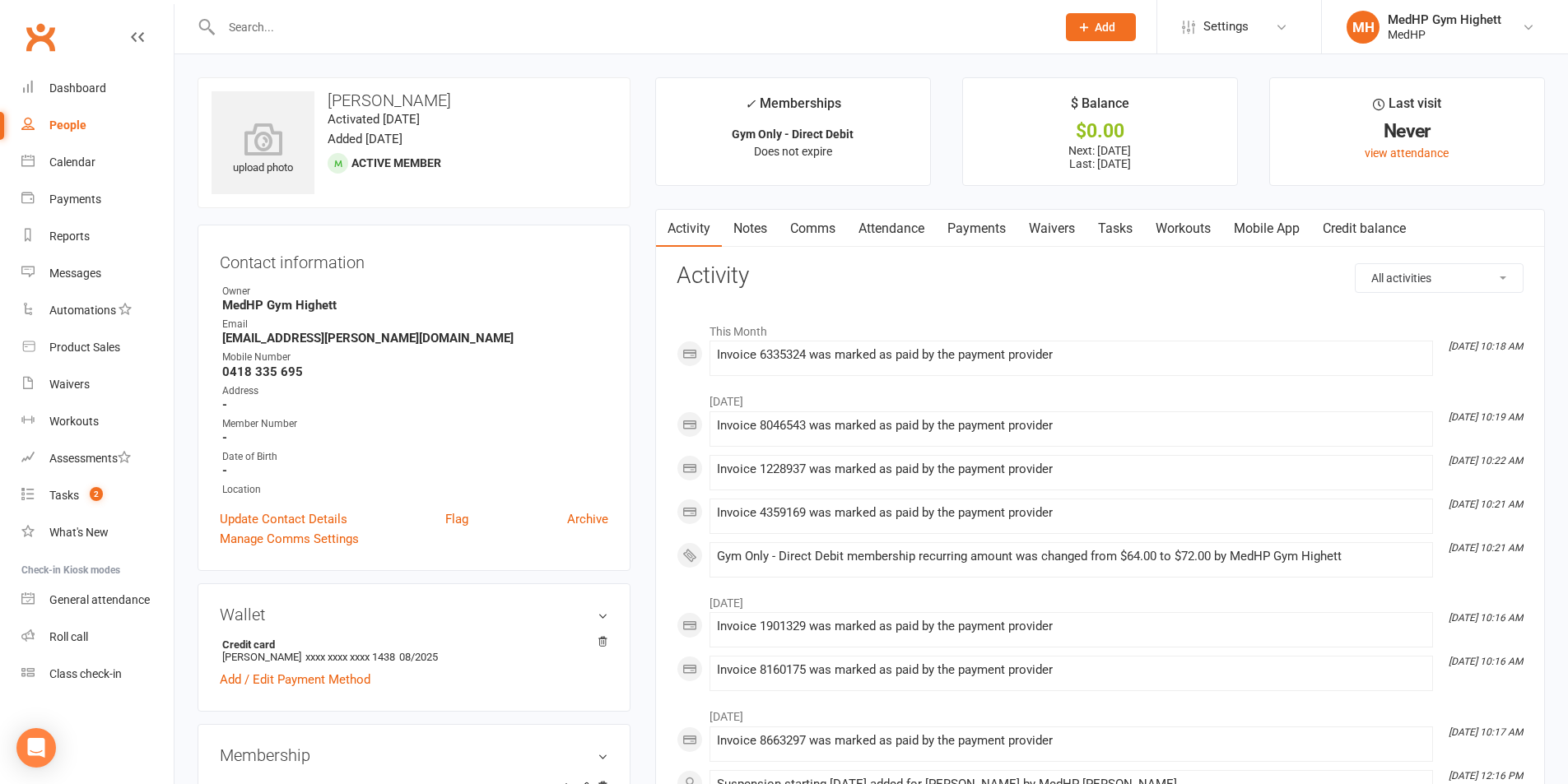
click at [962, 218] on link "Payments" at bounding box center [977, 229] width 82 height 38
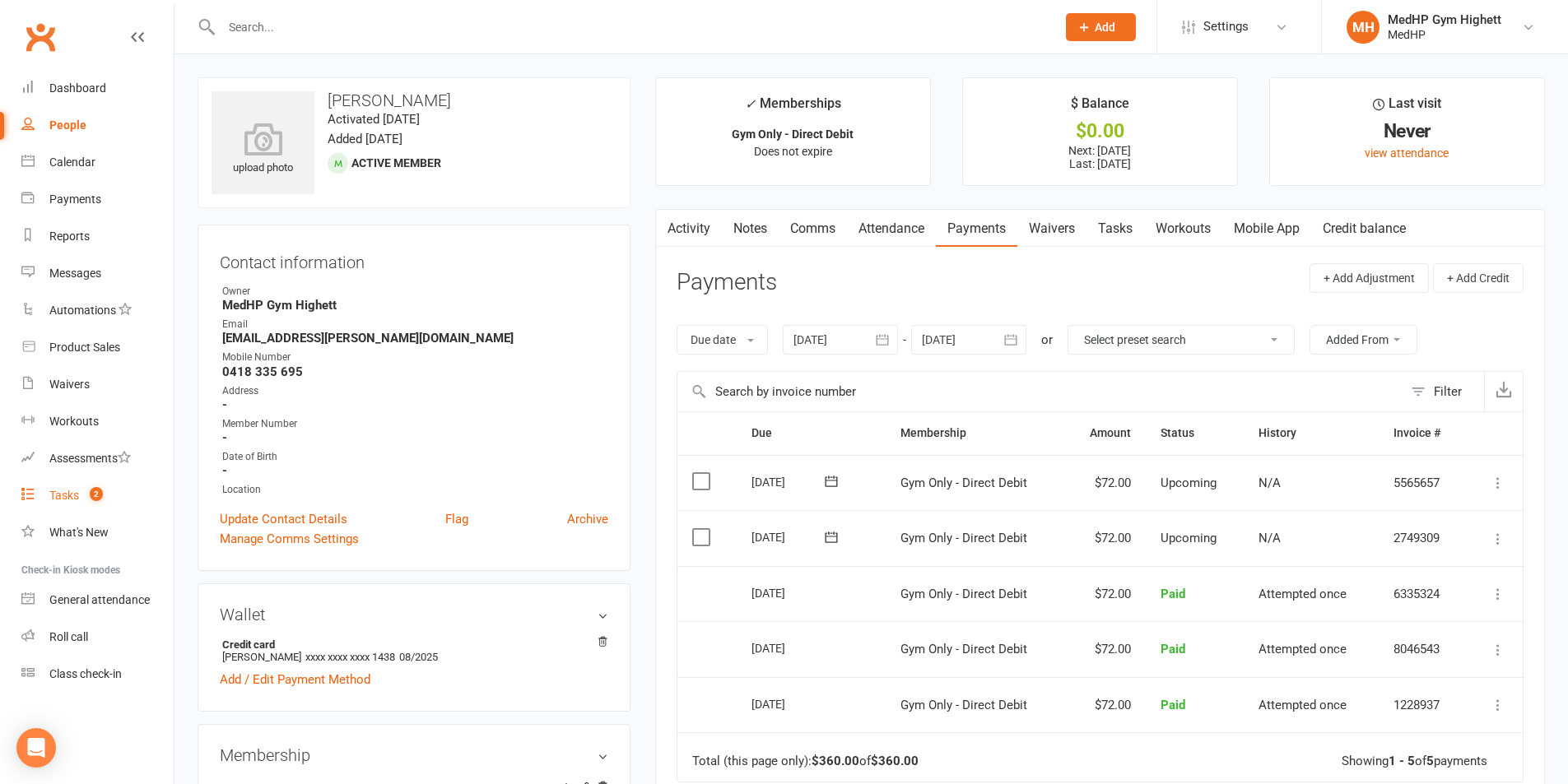
click at [130, 492] on link "Tasks 2" at bounding box center [97, 495] width 152 height 37
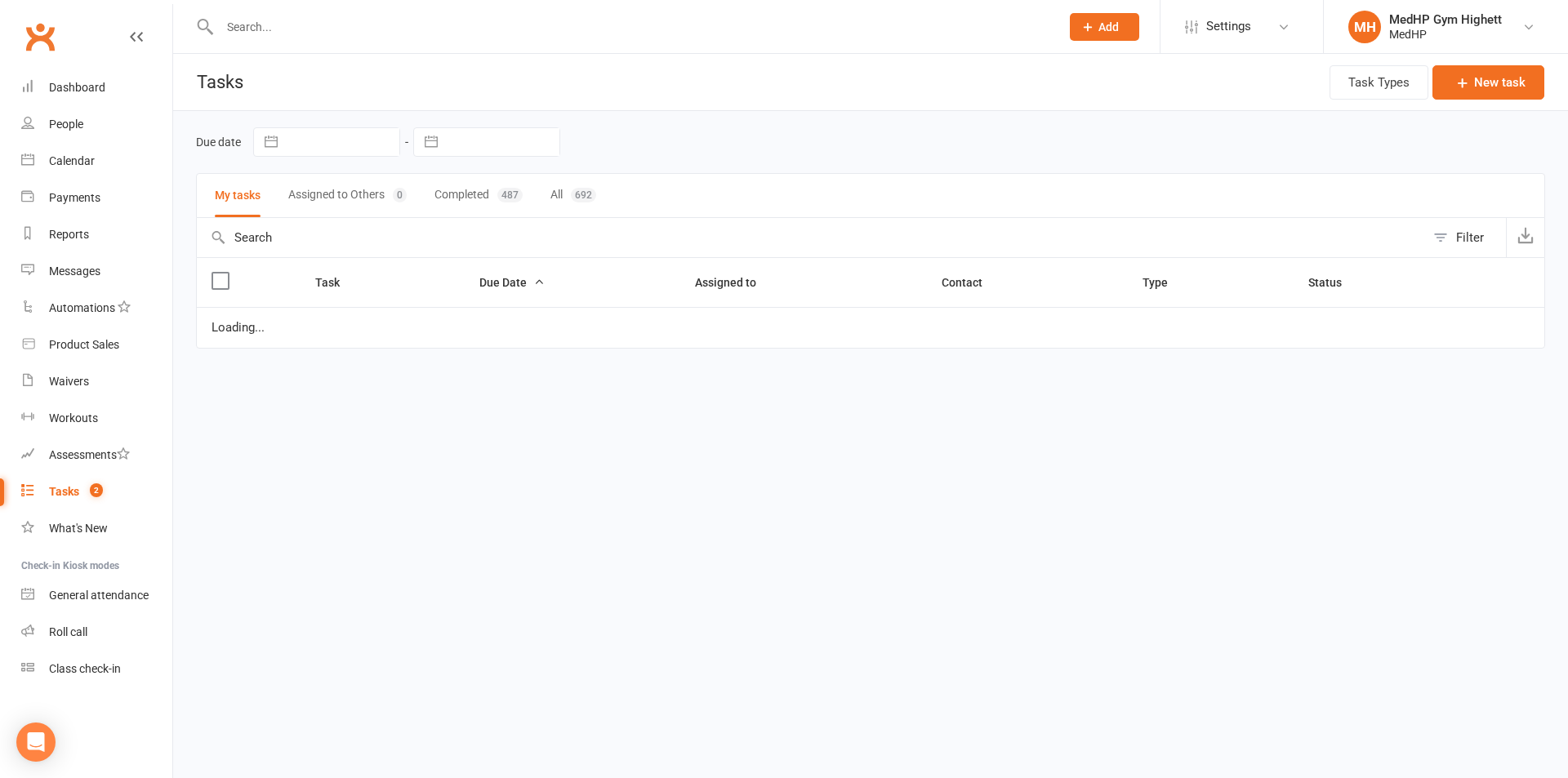
select select "started"
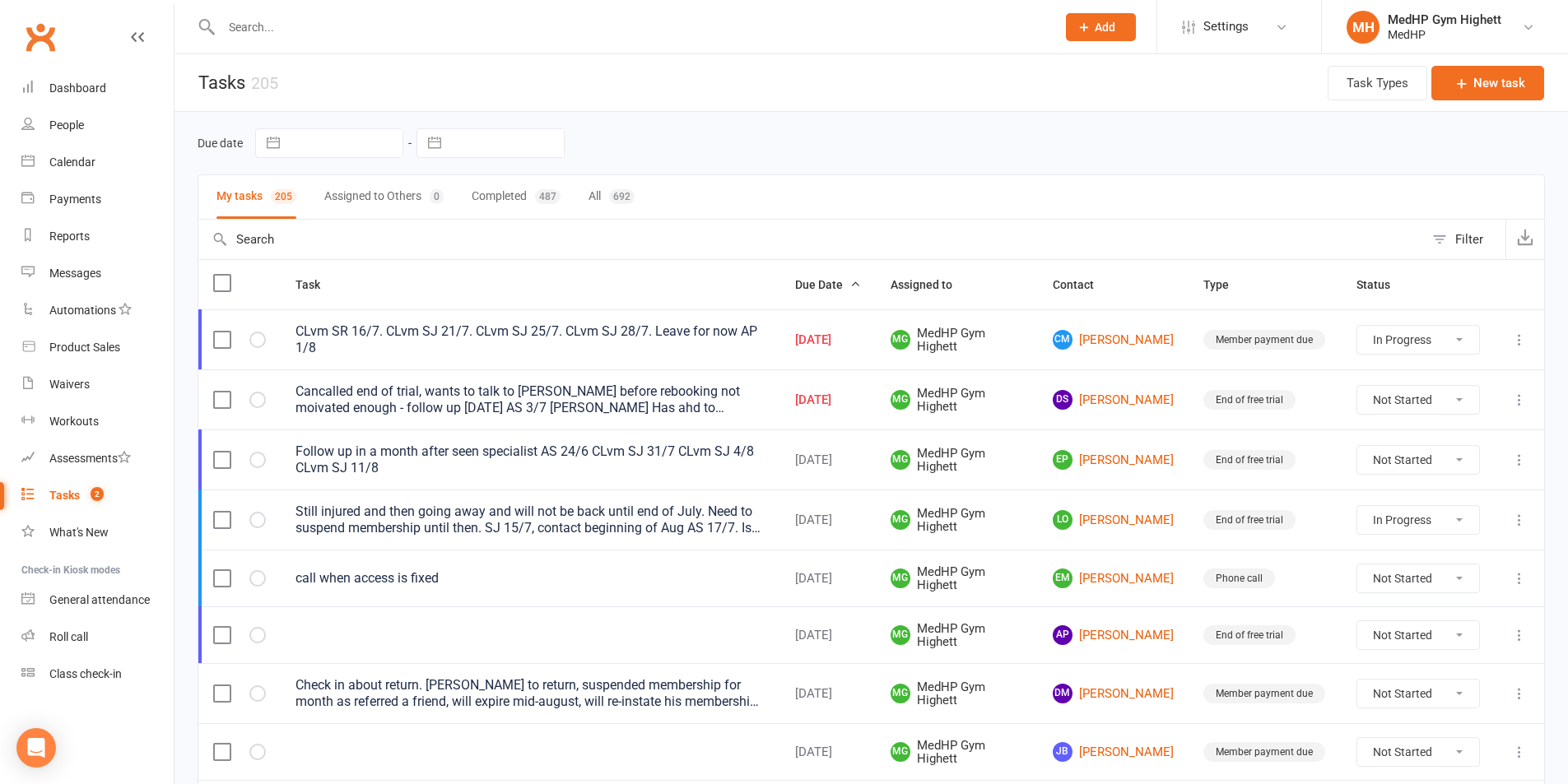
click at [678, 403] on div "Cancalled end of trial, wants to talk to [PERSON_NAME] before rebooking not moi…" at bounding box center [531, 399] width 470 height 33
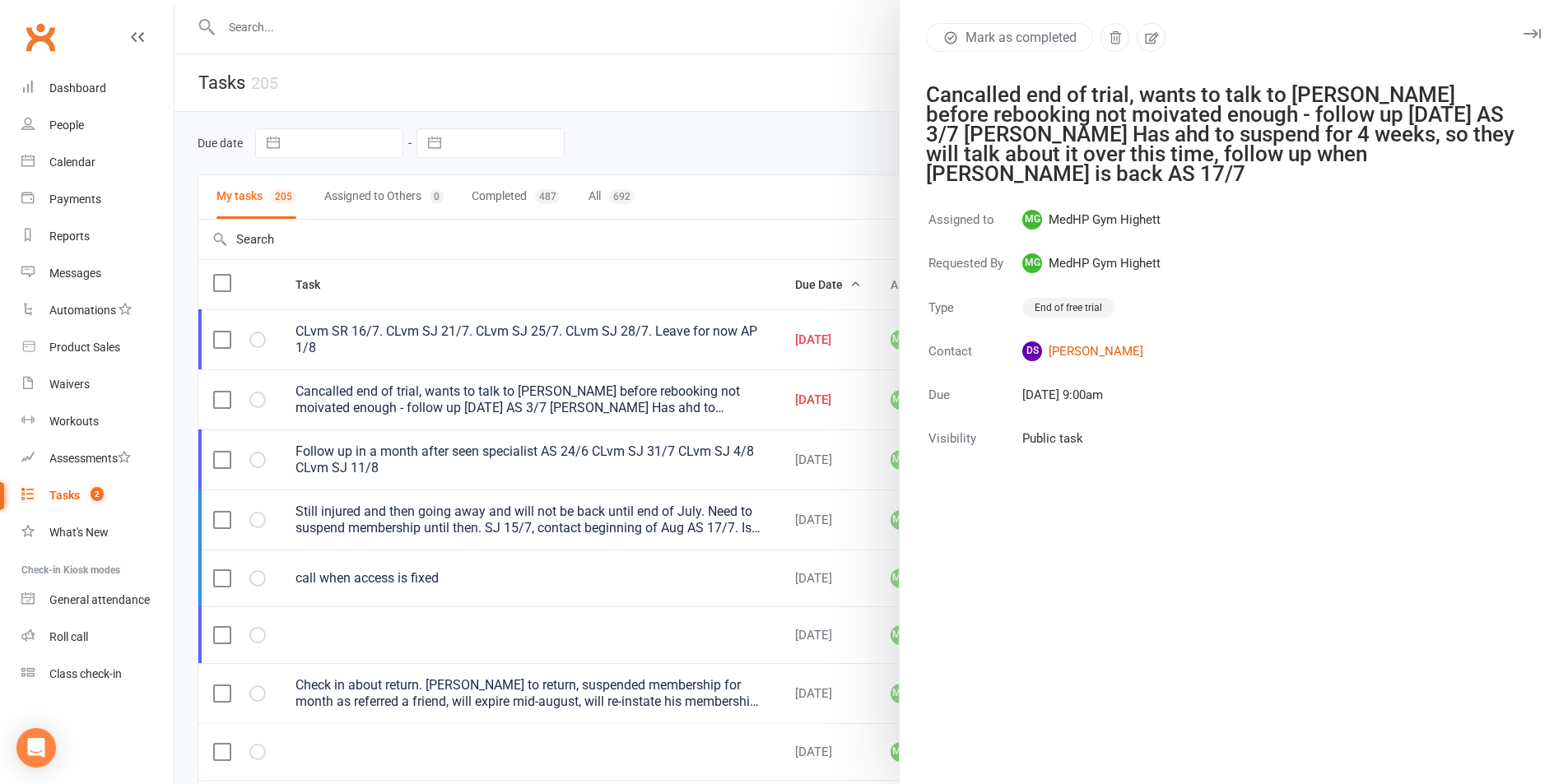
click at [846, 130] on div at bounding box center [871, 392] width 1394 height 784
